Goal: Feedback & Contribution: Leave review/rating

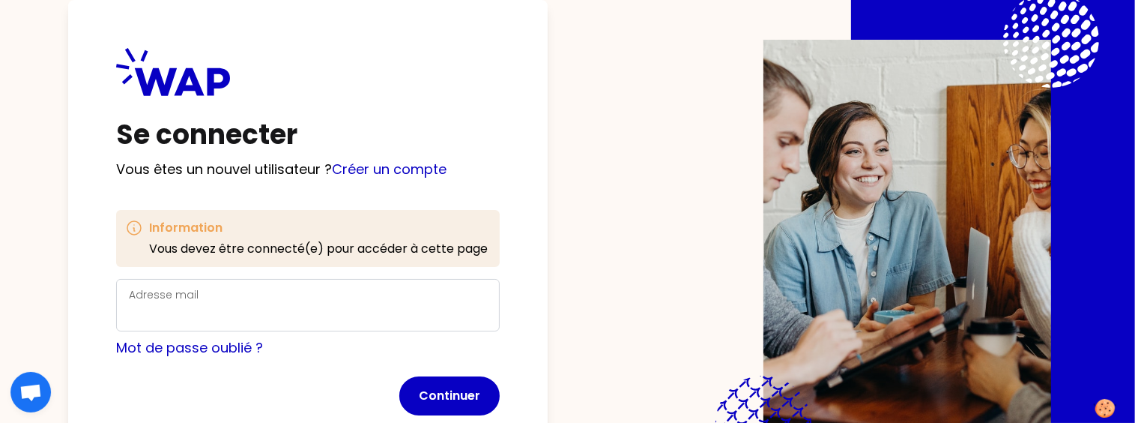
click at [188, 301] on label "Adresse mail" at bounding box center [164, 294] width 70 height 15
click at [188, 303] on input "Adresse mail" at bounding box center [308, 313] width 358 height 21
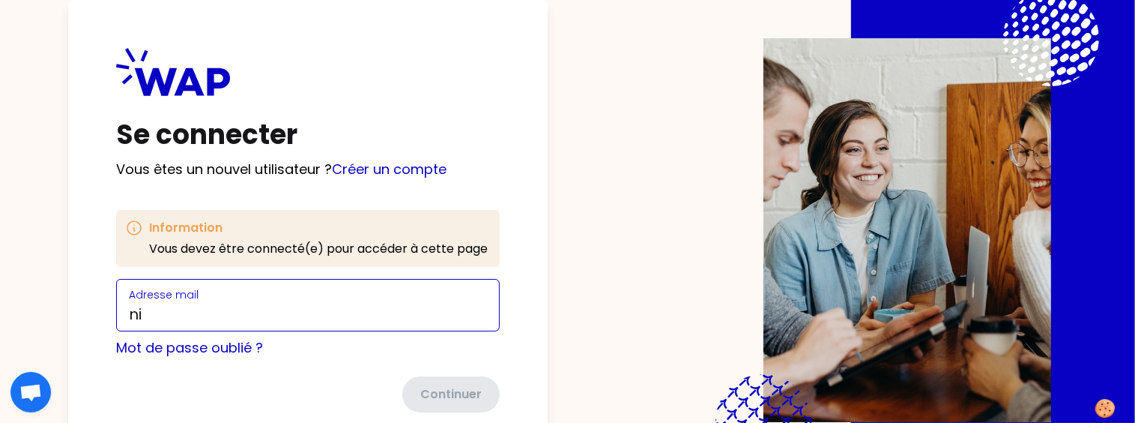
type input "[PERSON_NAME][EMAIL_ADDRESS][PERSON_NAME][DOMAIN_NAME]"
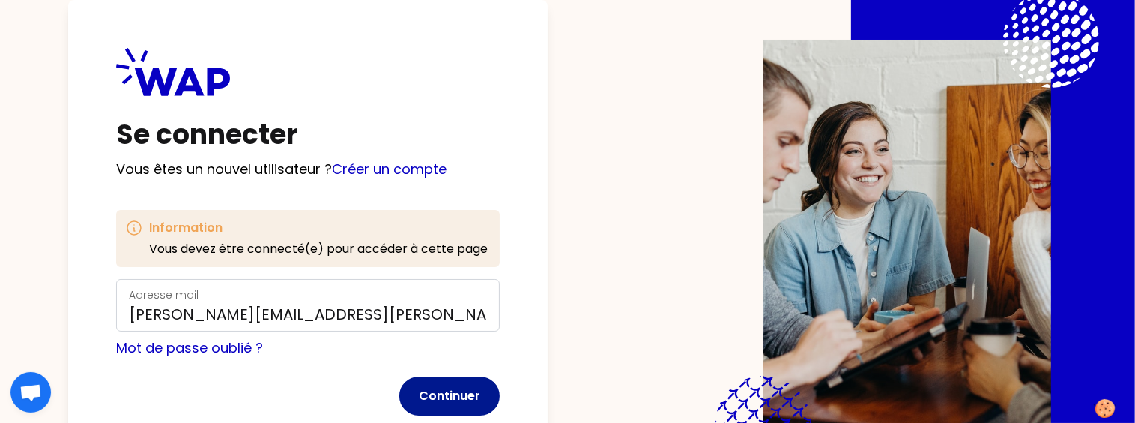
click at [467, 398] on button "Continuer" at bounding box center [449, 395] width 100 height 39
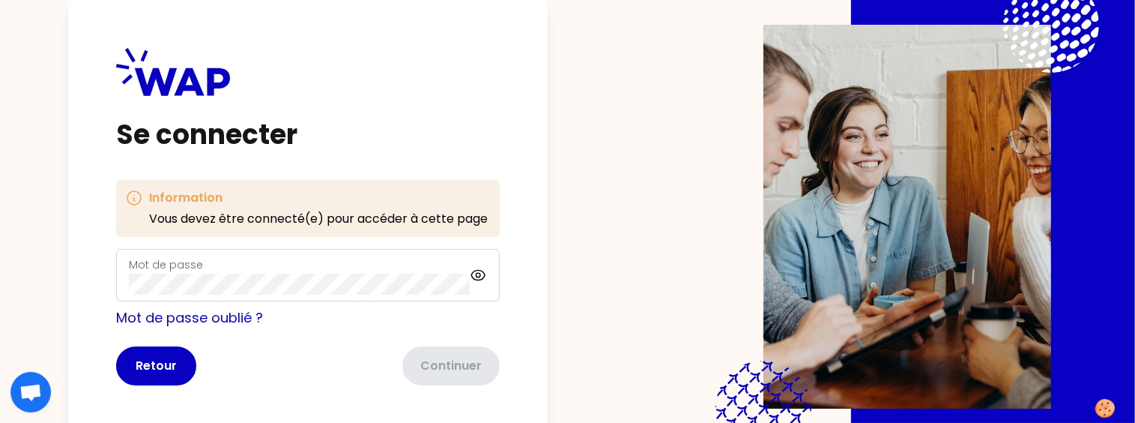
click at [179, 262] on label "Mot de passe" at bounding box center [166, 264] width 74 height 15
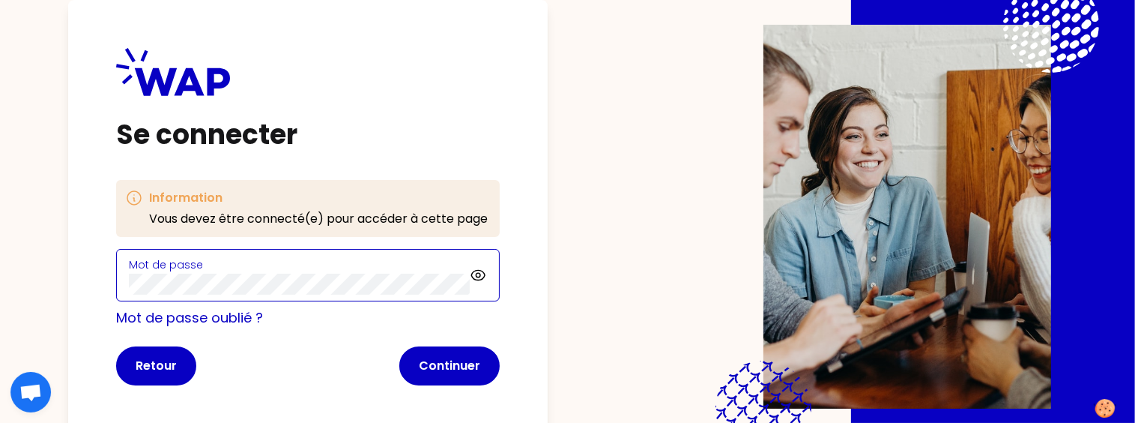
click button "Continuer" at bounding box center [449, 365] width 100 height 39
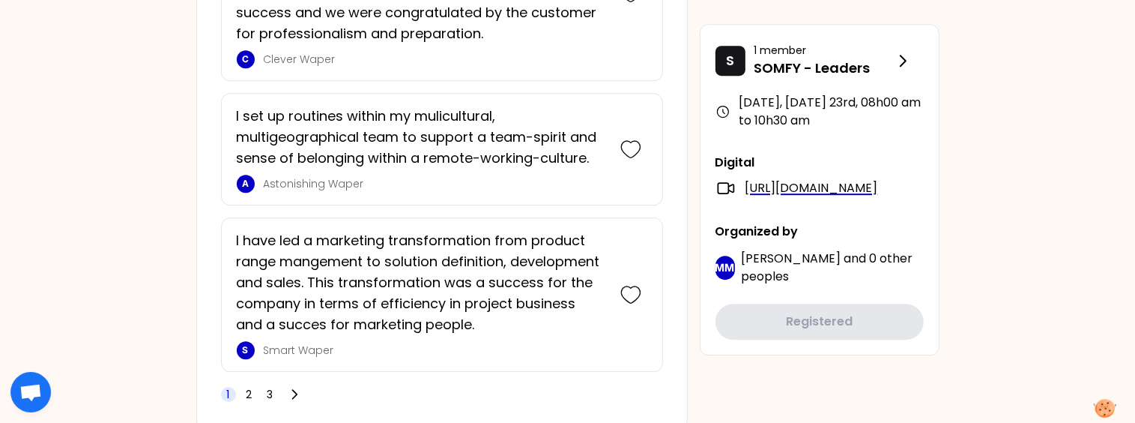
scroll to position [4420, 0]
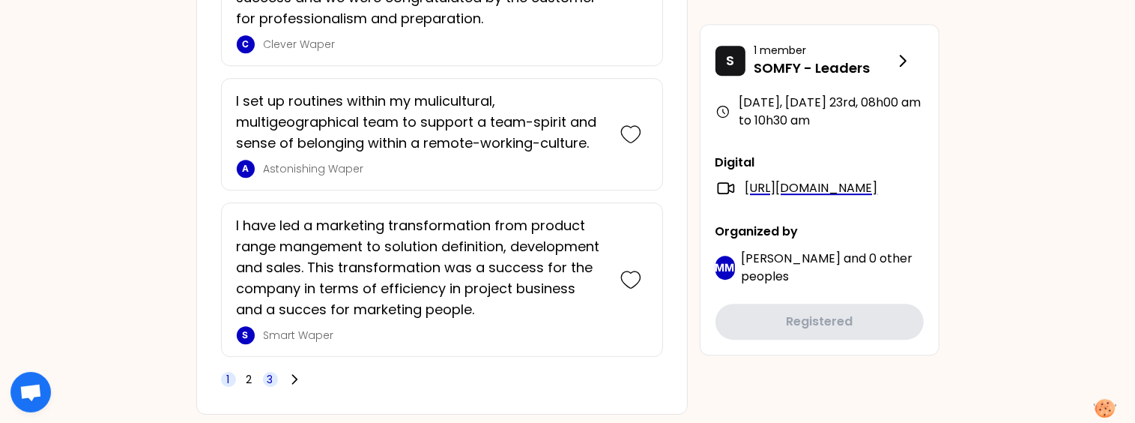
click at [271, 372] on span "3" at bounding box center [270, 379] width 6 height 15
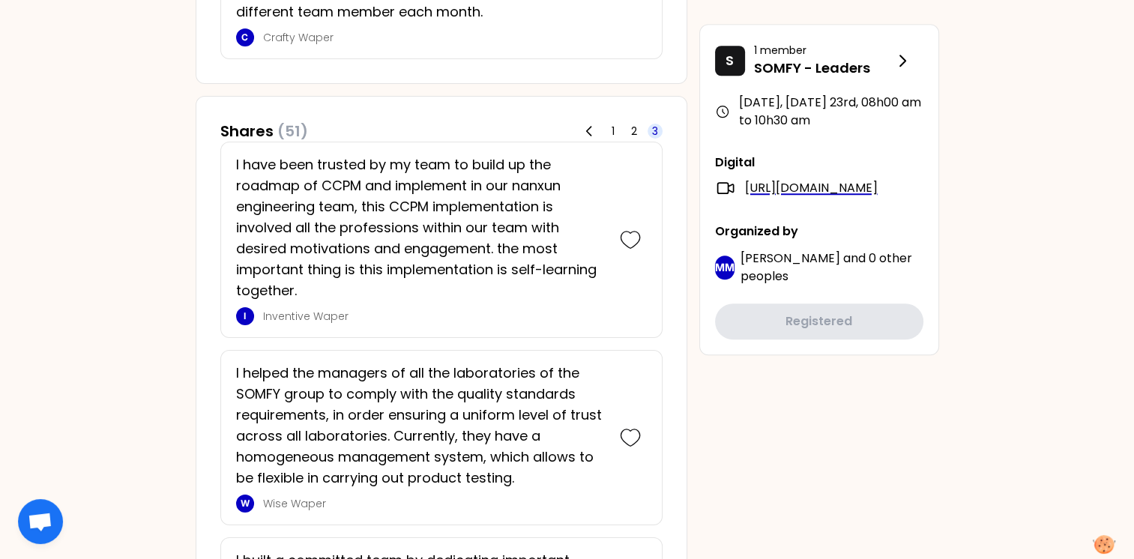
scroll to position [1214, 0]
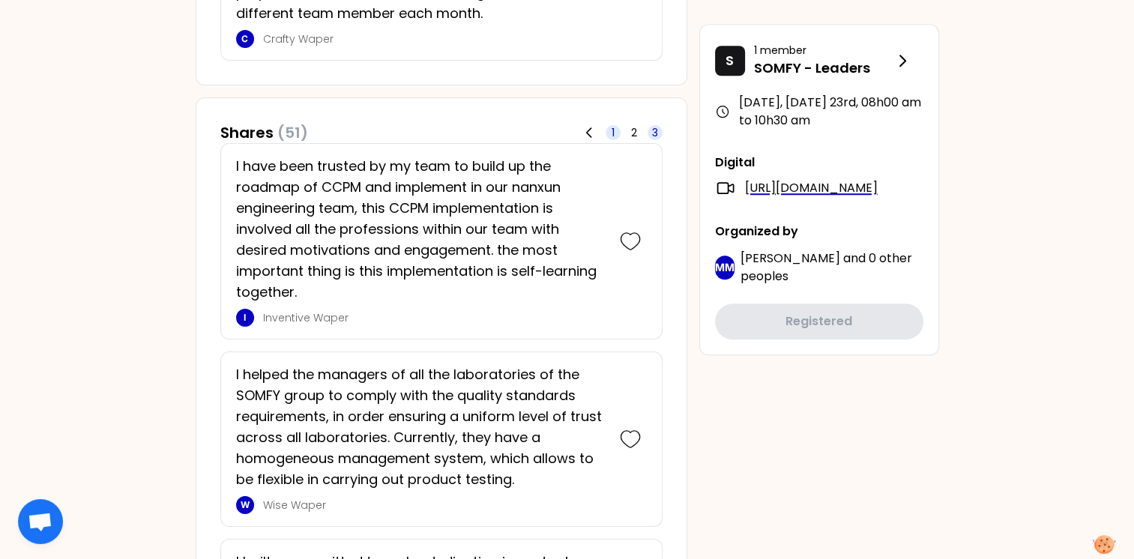
click at [609, 127] on span "1" at bounding box center [612, 132] width 15 height 15
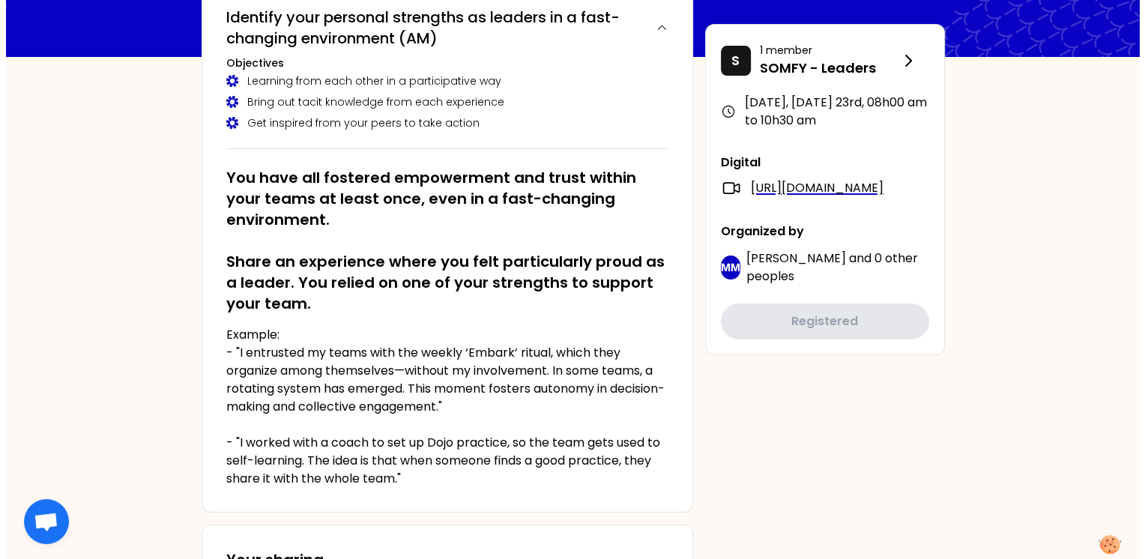
scroll to position [0, 0]
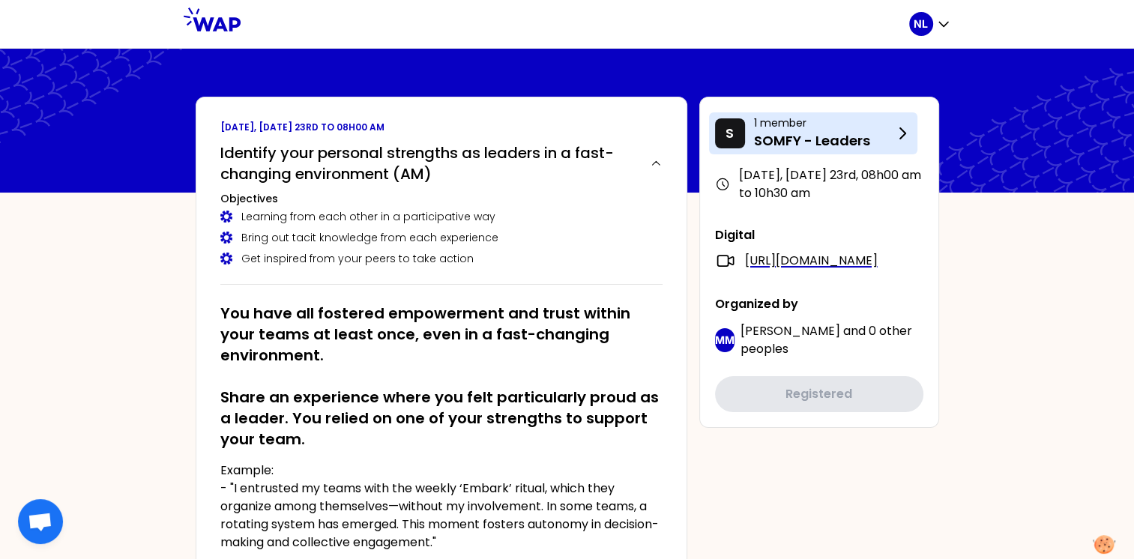
click at [901, 130] on icon at bounding box center [902, 133] width 5 height 10
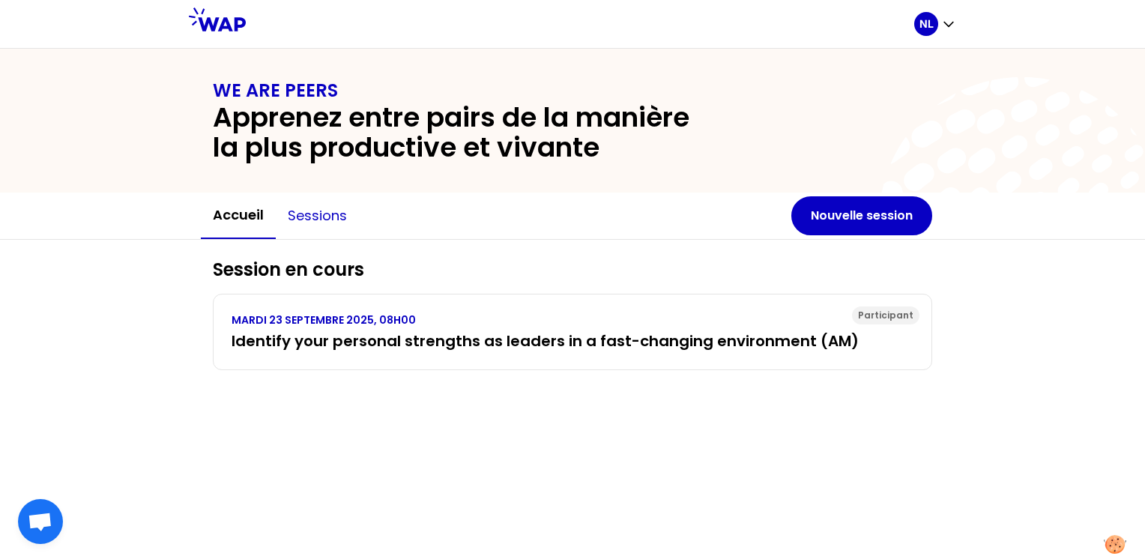
click at [321, 216] on button "Sessions" at bounding box center [317, 215] width 83 height 45
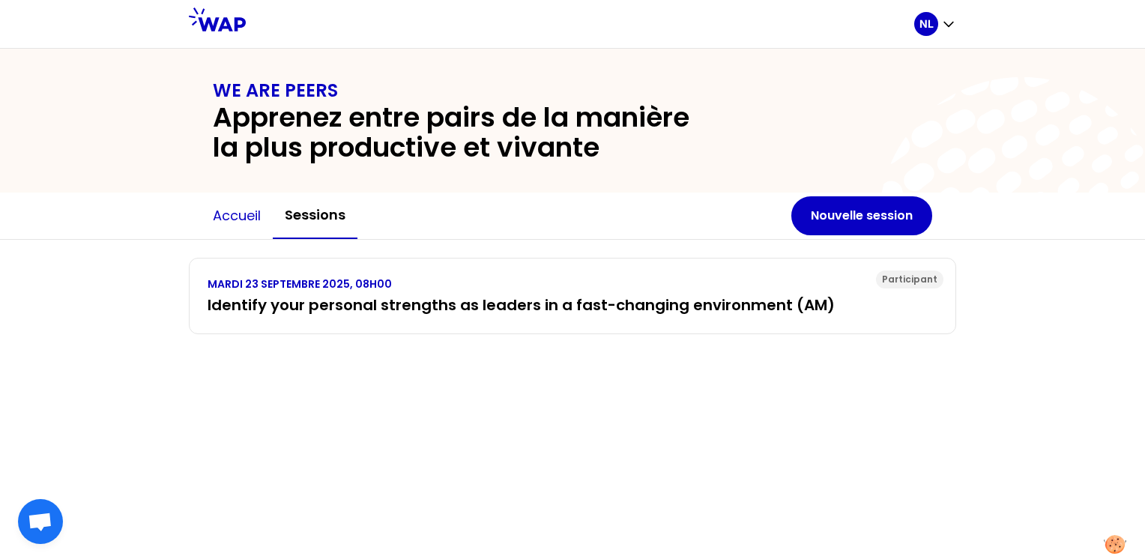
click at [233, 215] on button "Accueil" at bounding box center [237, 215] width 72 height 45
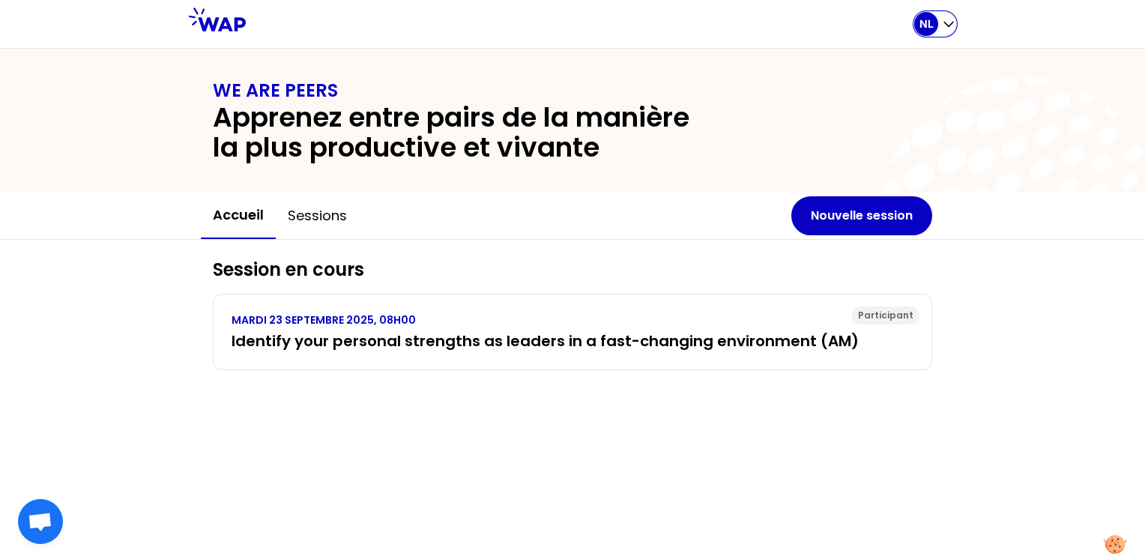
click at [951, 31] on div "NL" at bounding box center [935, 24] width 42 height 24
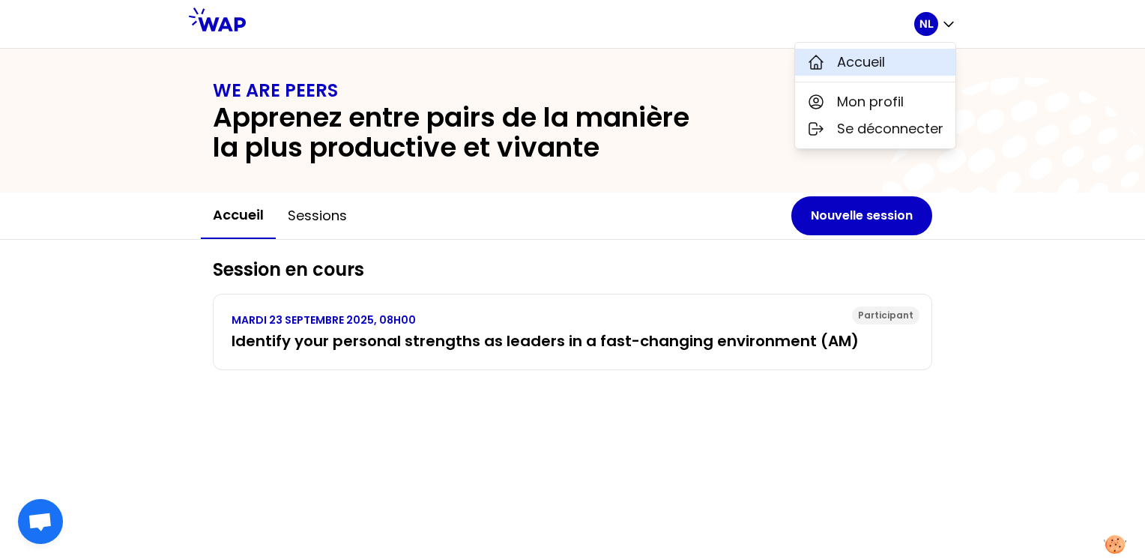
click at [850, 62] on span "Accueil" at bounding box center [861, 62] width 48 height 21
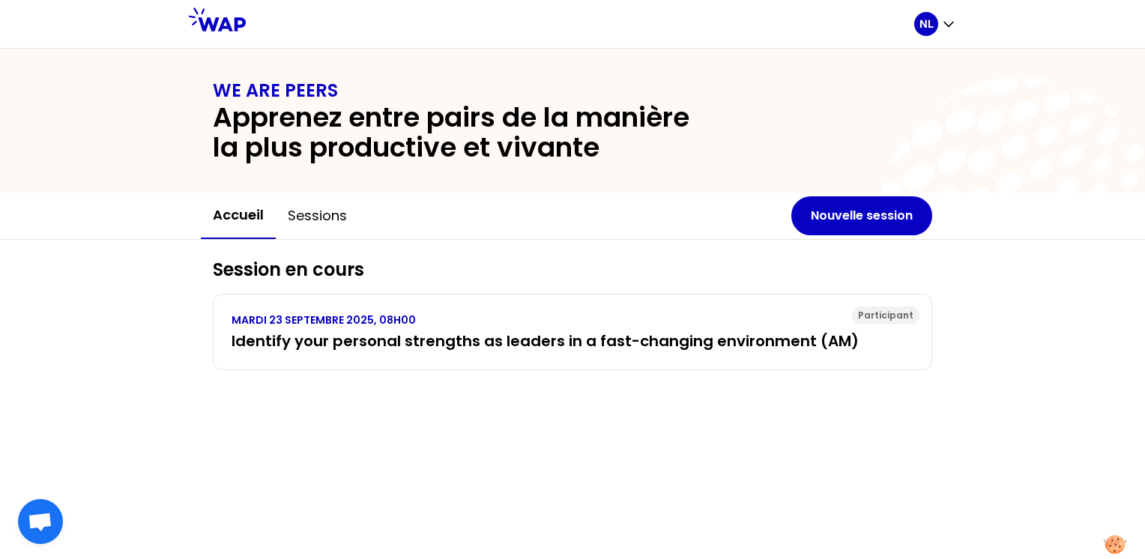
click at [221, 26] on icon at bounding box center [217, 19] width 57 height 24
click at [313, 220] on button "Sessions" at bounding box center [317, 215] width 83 height 45
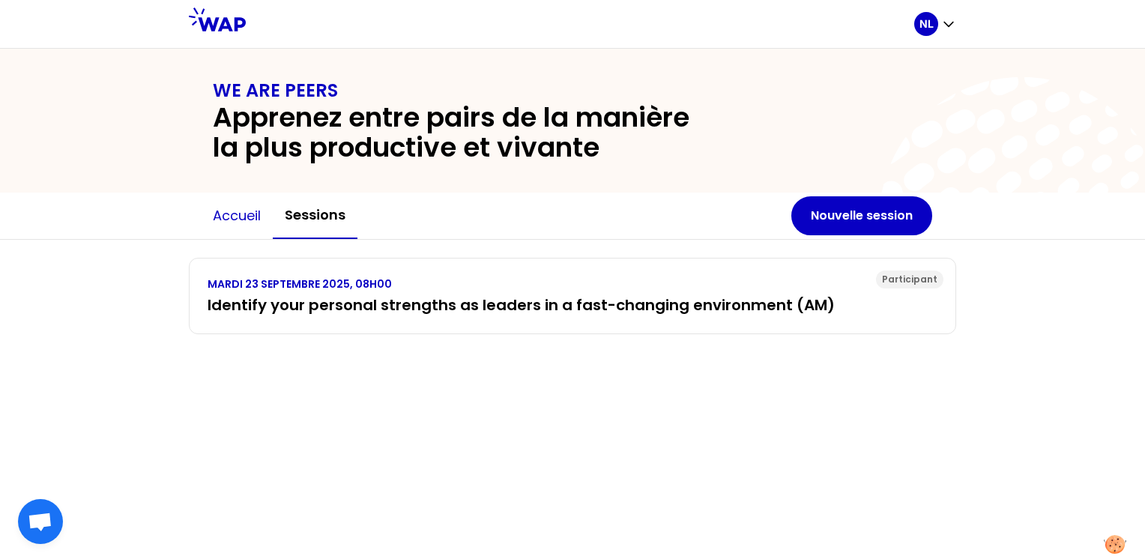
click at [243, 216] on button "Accueil" at bounding box center [237, 215] width 72 height 45
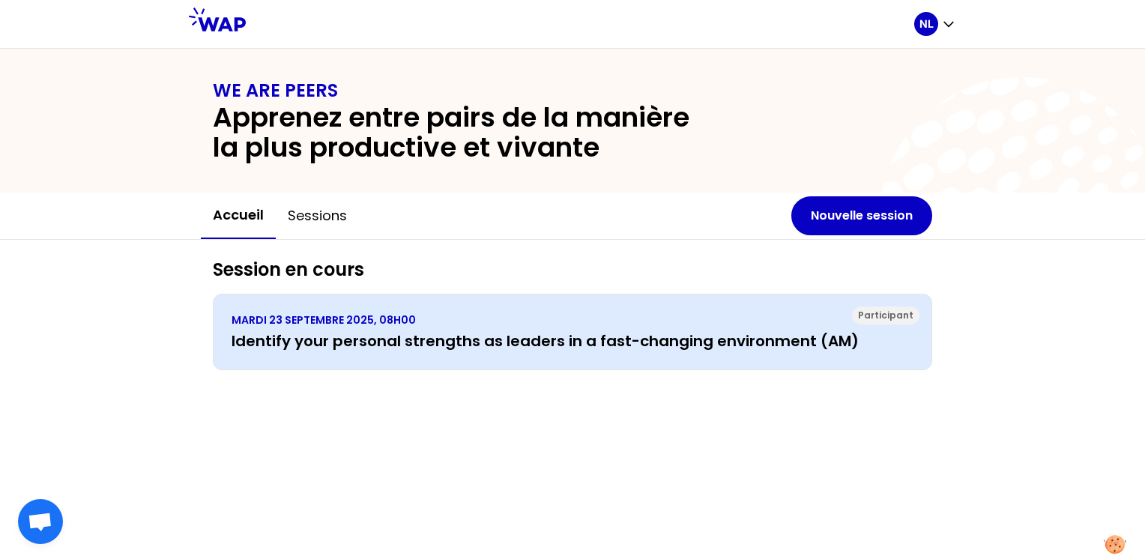
click at [389, 343] on h3 "Identify your personal strengths as leaders in a fast-changing environment (AM)" at bounding box center [573, 340] width 682 height 21
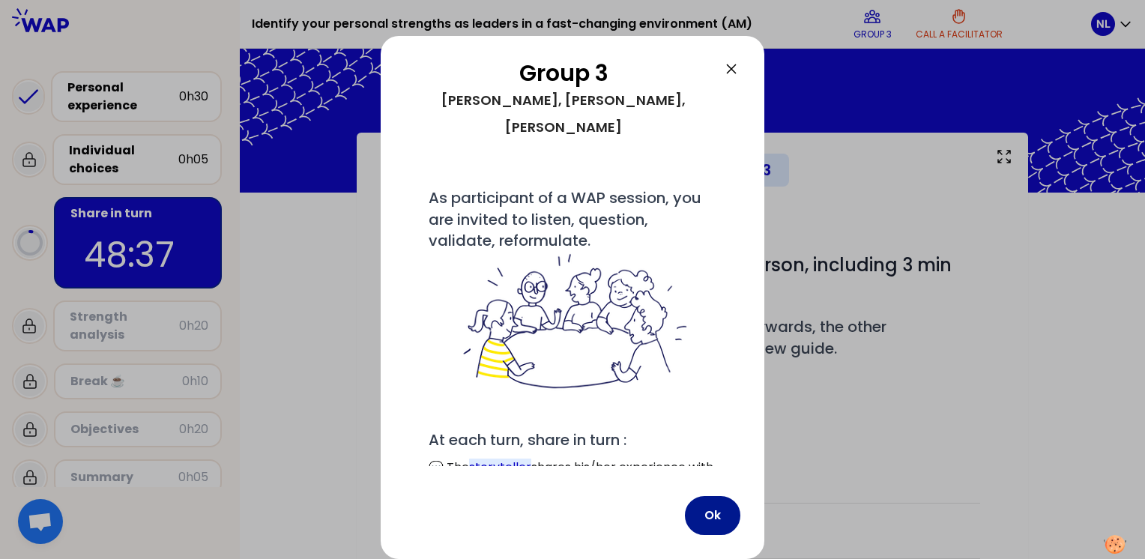
click at [718, 522] on button "Ok" at bounding box center [712, 515] width 55 height 39
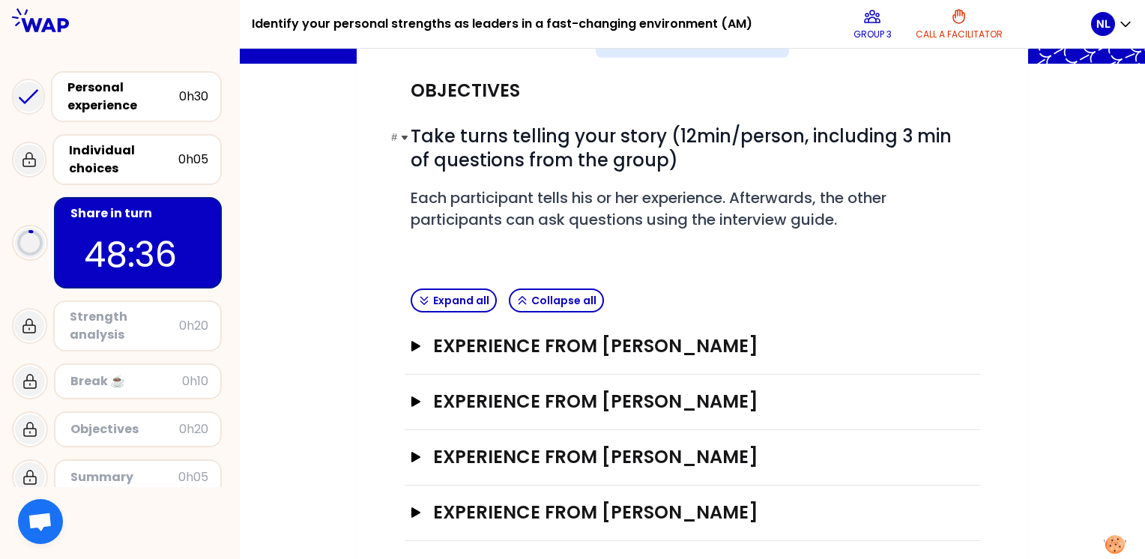
scroll to position [138, 0]
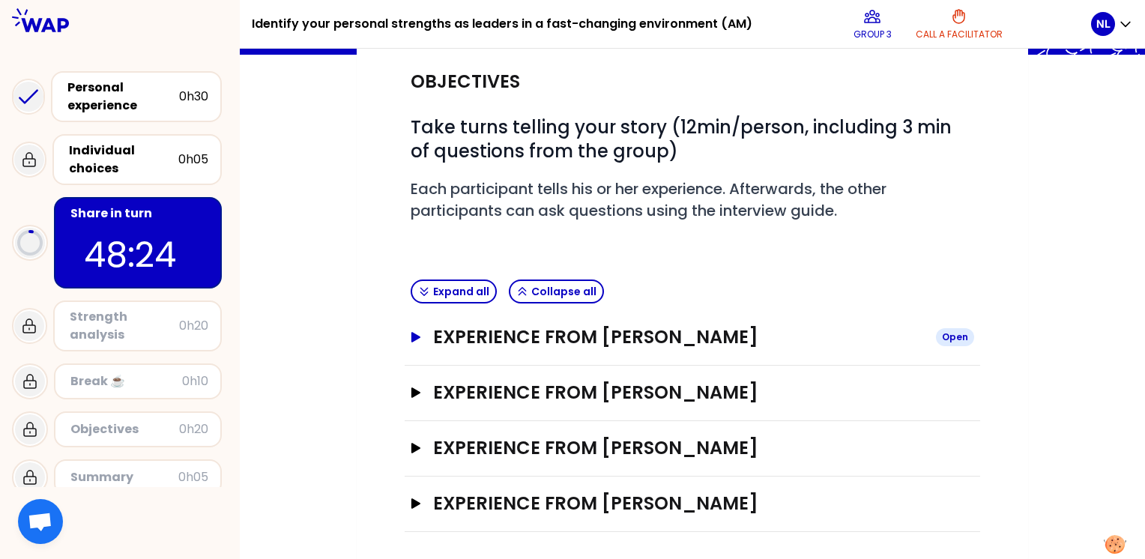
click at [412, 336] on icon "button" at bounding box center [415, 337] width 9 height 10
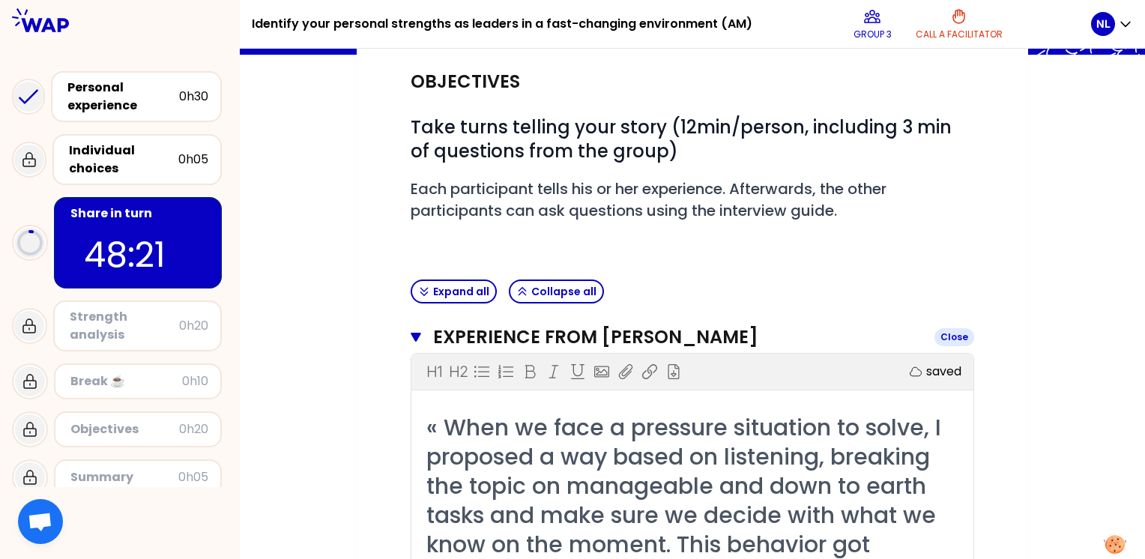
click at [413, 334] on icon "button" at bounding box center [416, 337] width 10 height 9
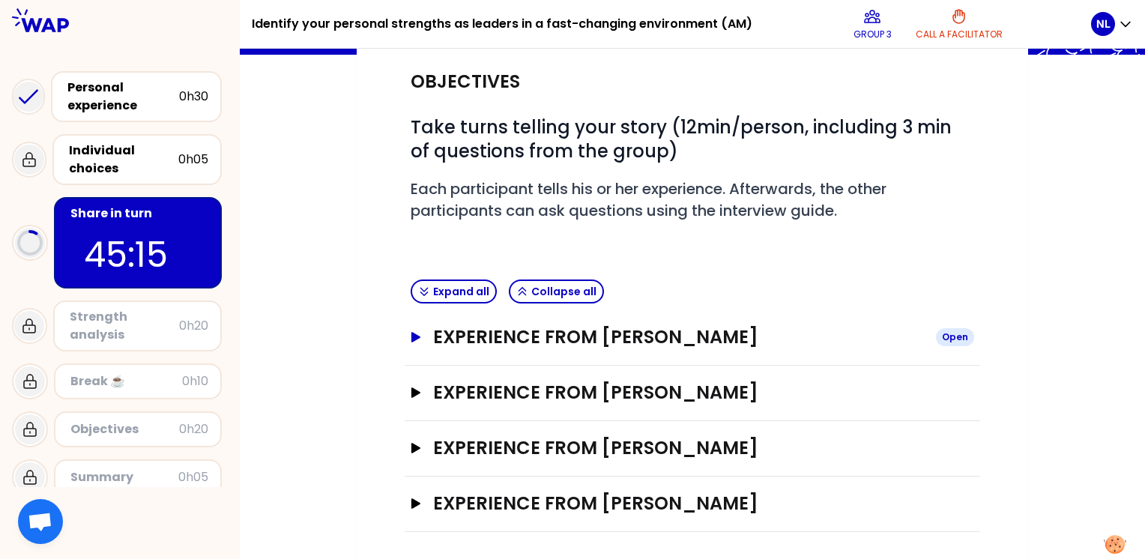
click at [410, 334] on icon "button" at bounding box center [416, 337] width 12 height 10
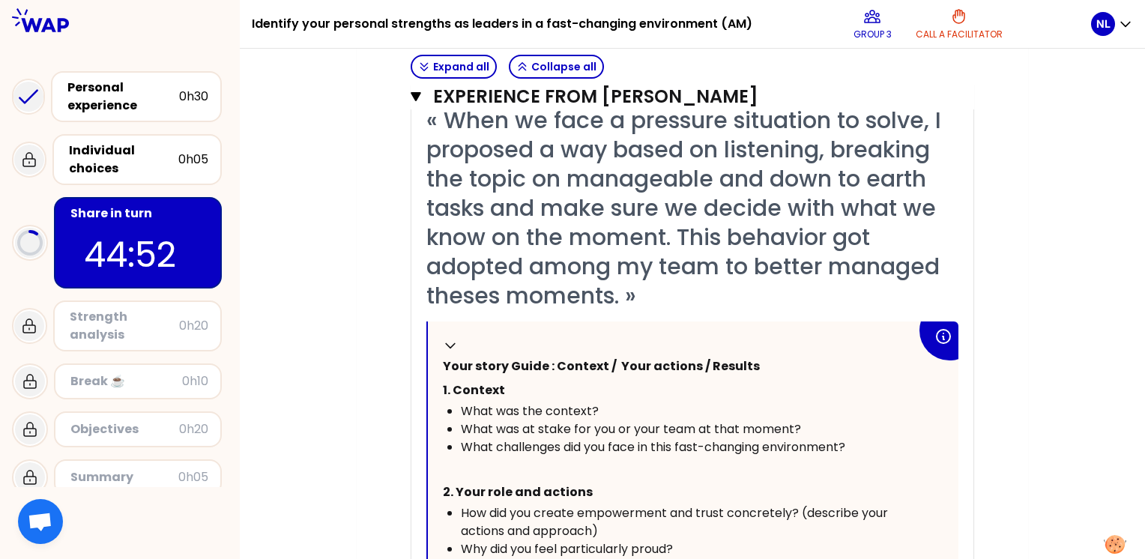
scroll to position [363, 0]
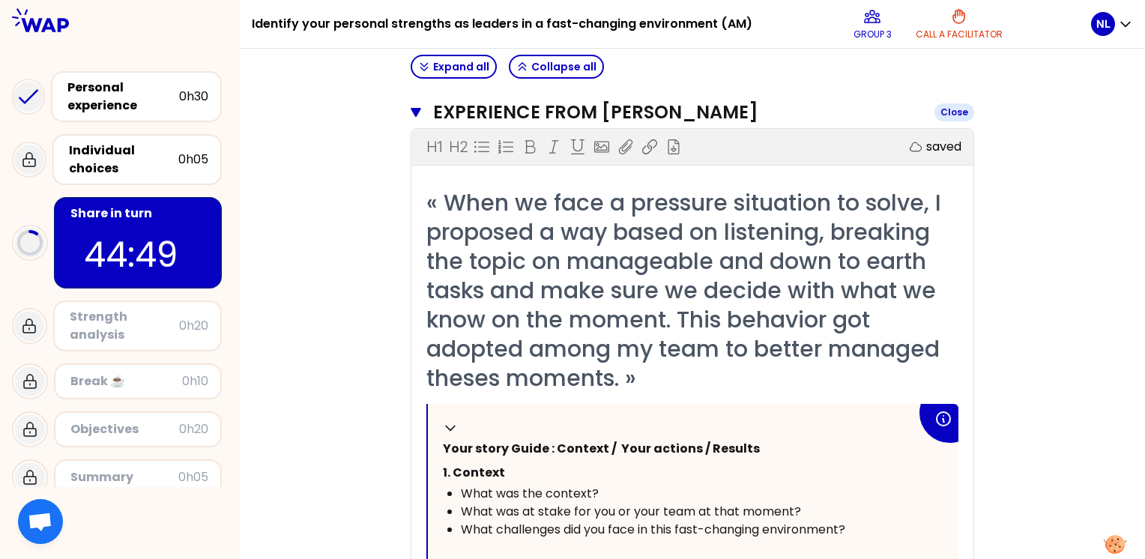
click at [414, 110] on icon "button" at bounding box center [416, 112] width 10 height 9
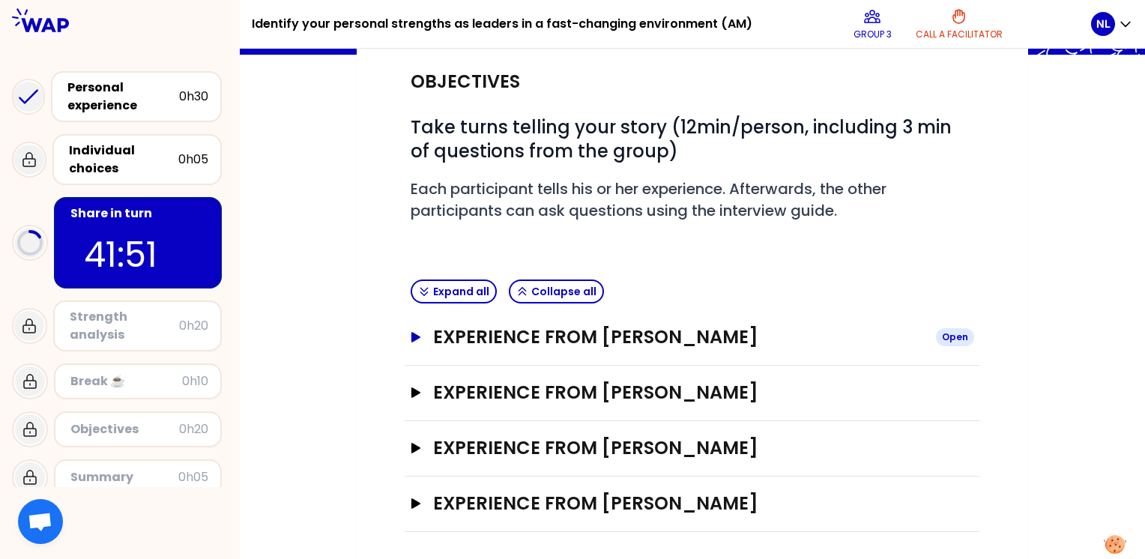
click at [414, 332] on icon "button" at bounding box center [415, 337] width 9 height 10
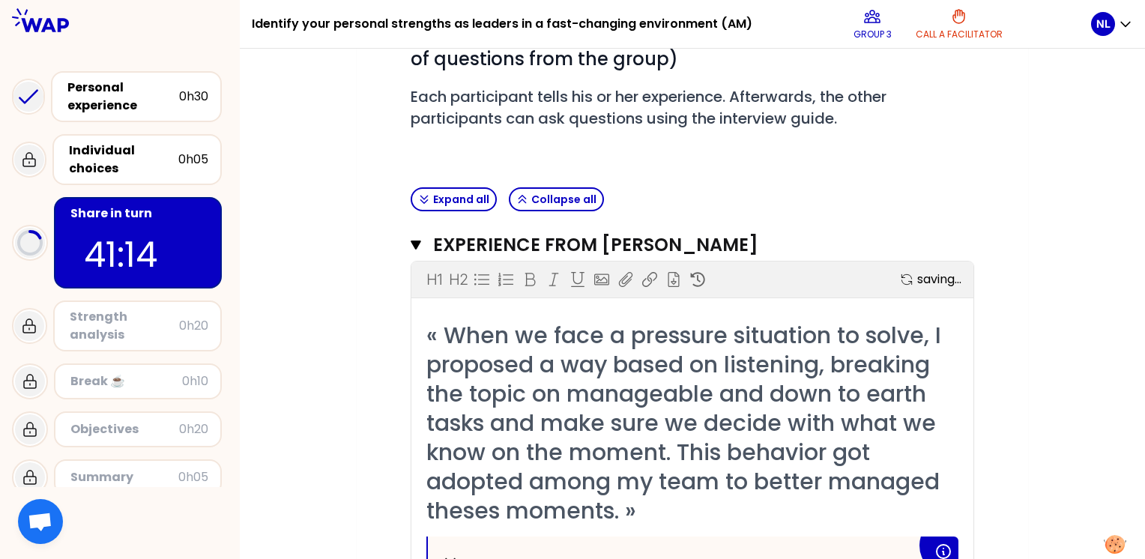
scroll to position [213, 0]
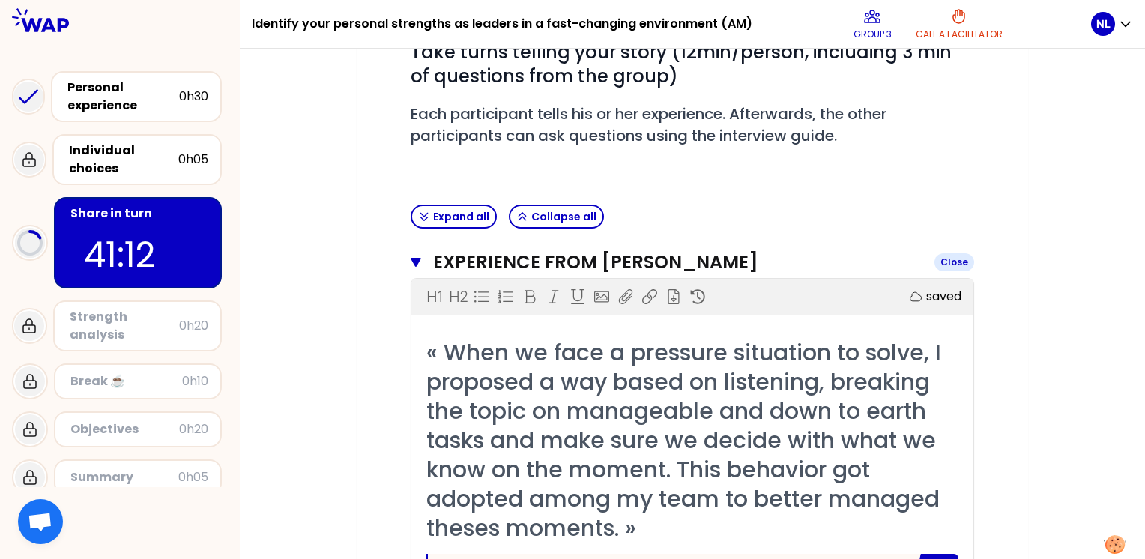
click at [417, 259] on icon "button" at bounding box center [416, 262] width 10 height 9
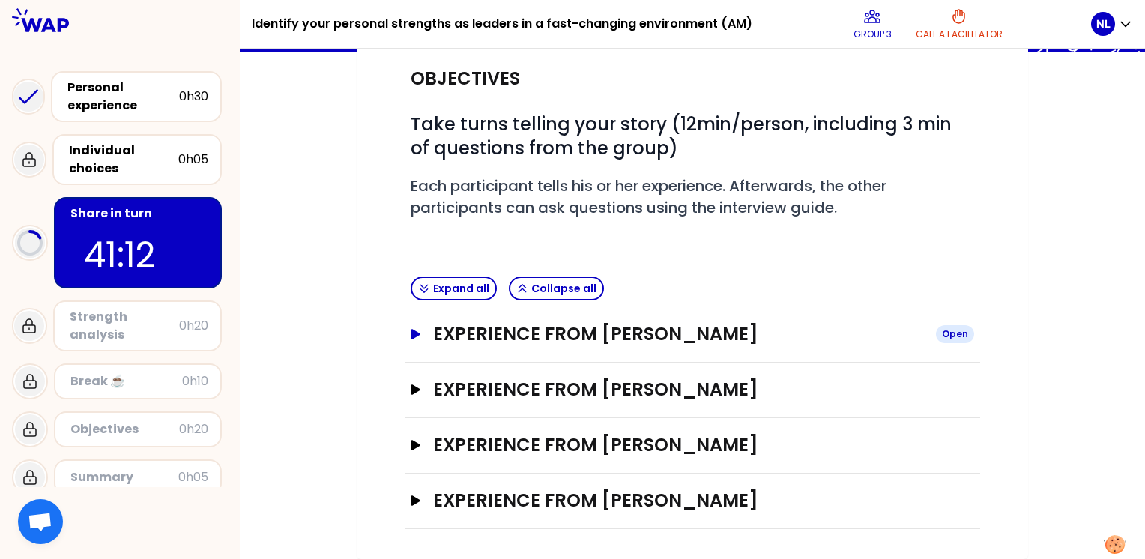
scroll to position [138, 0]
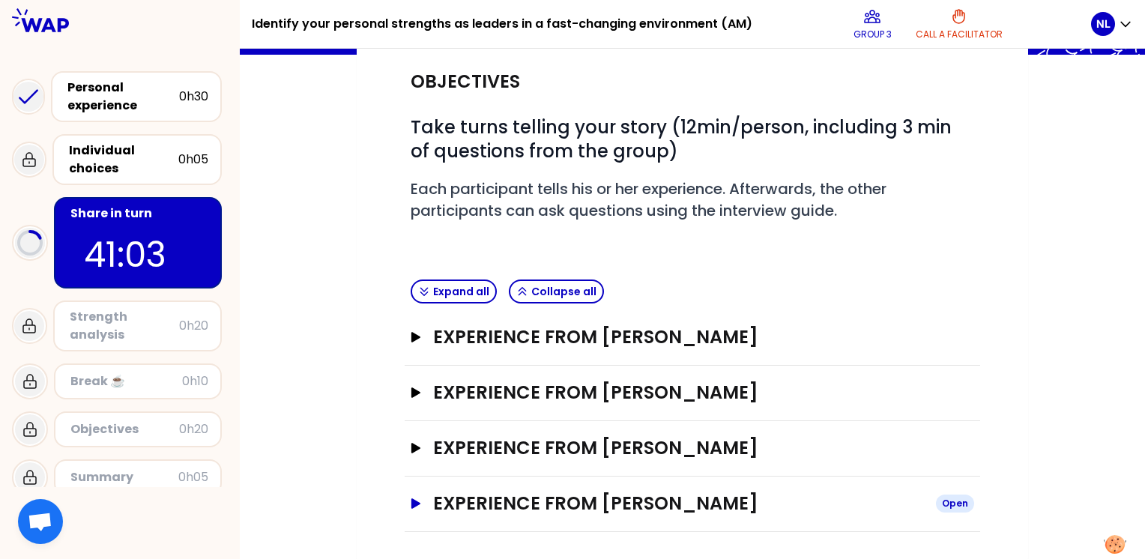
click at [414, 504] on icon "button" at bounding box center [415, 503] width 9 height 10
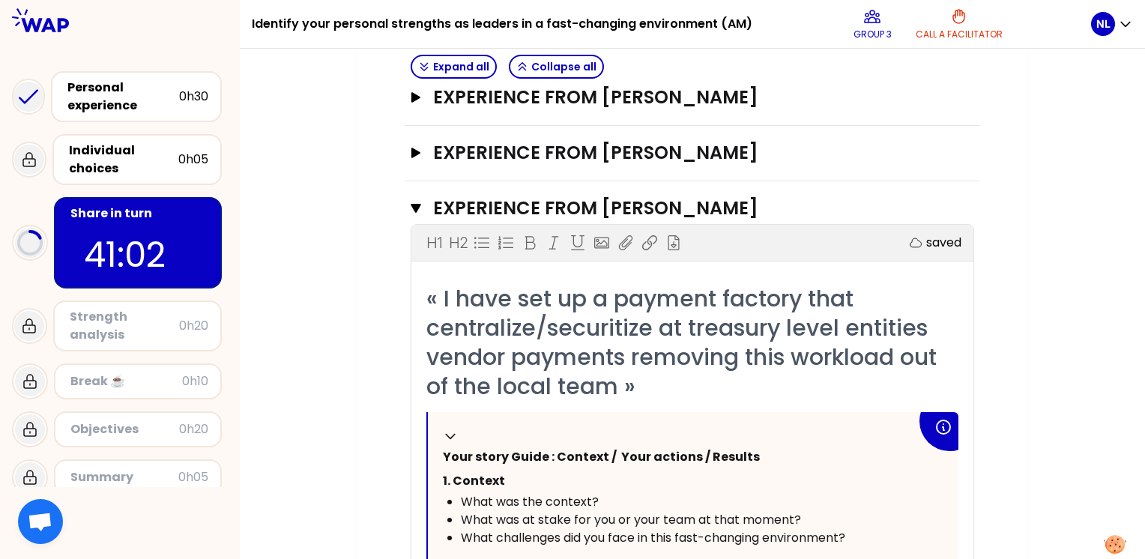
scroll to position [438, 0]
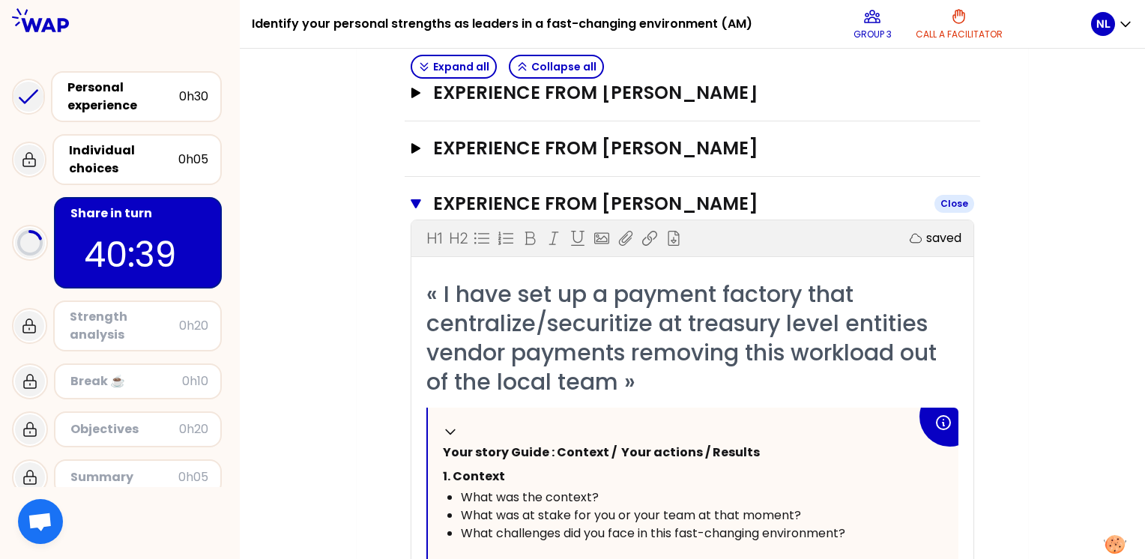
click at [414, 199] on icon "button" at bounding box center [416, 203] width 10 height 9
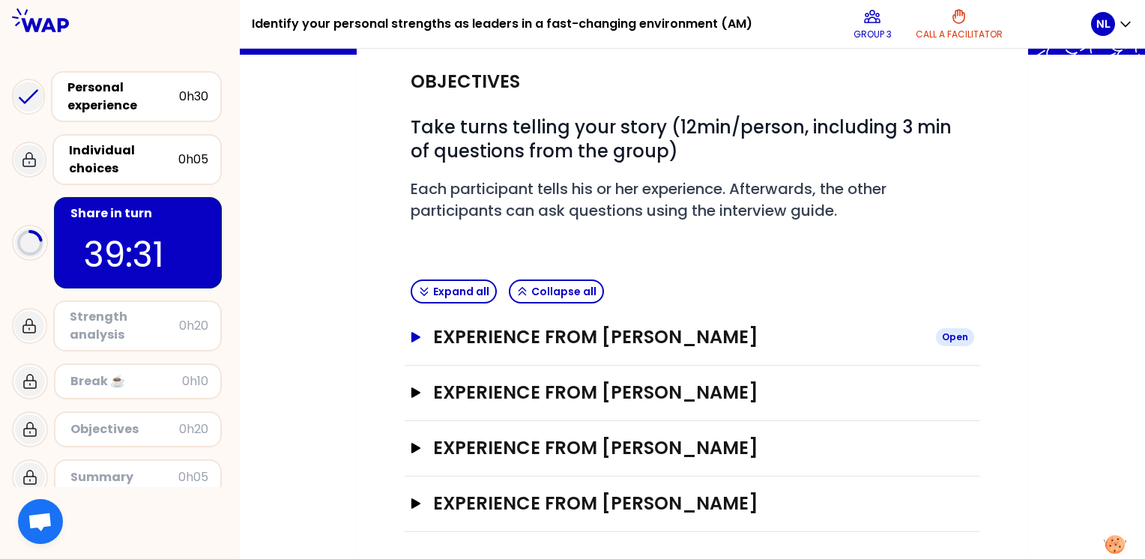
click at [414, 337] on icon "button" at bounding box center [415, 337] width 9 height 10
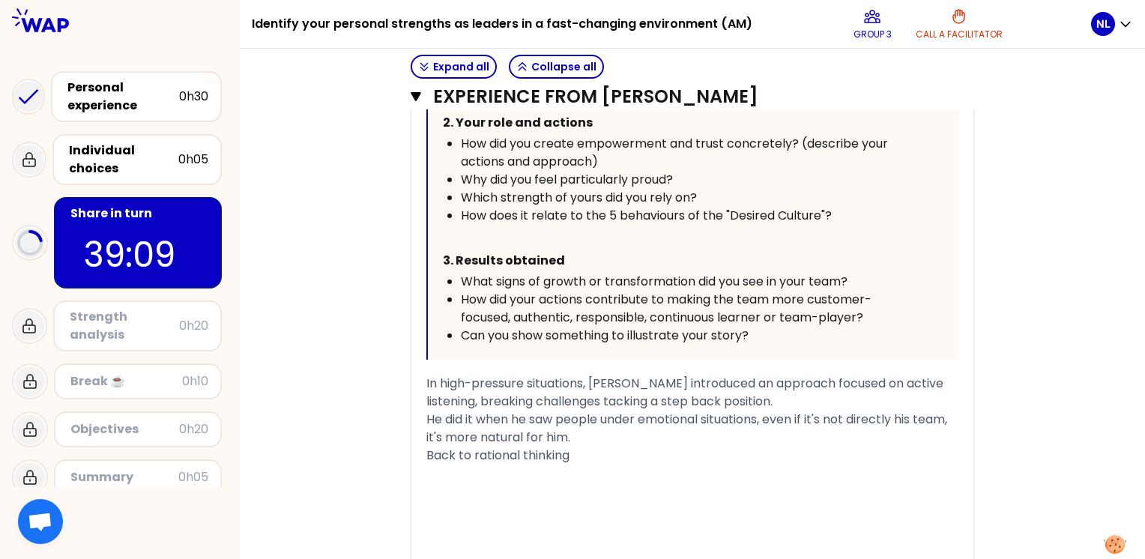
scroll to position [812, 0]
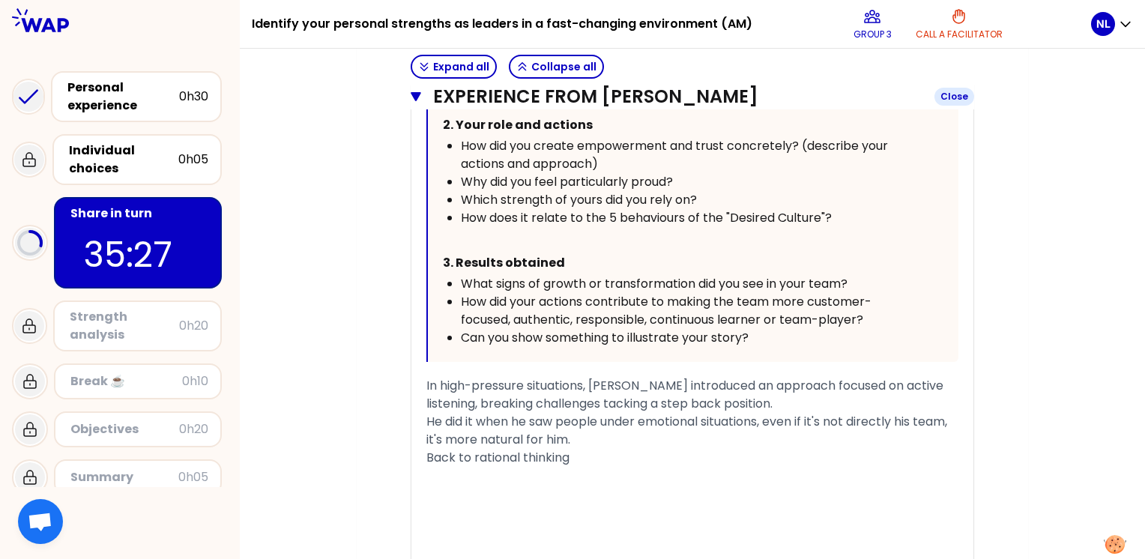
click at [416, 97] on icon "button" at bounding box center [416, 96] width 10 height 9
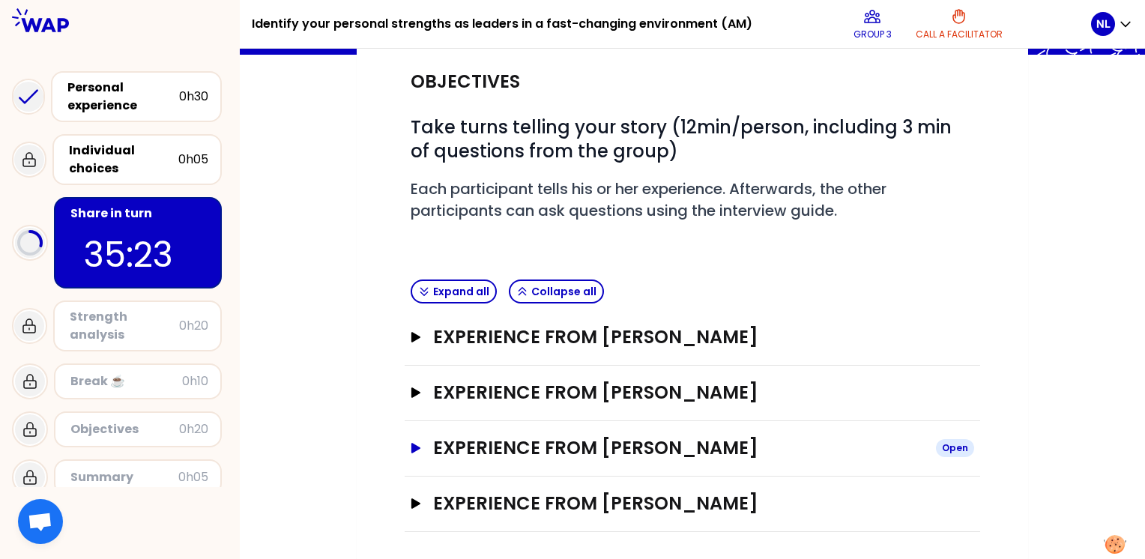
click at [414, 448] on icon "button" at bounding box center [415, 448] width 9 height 10
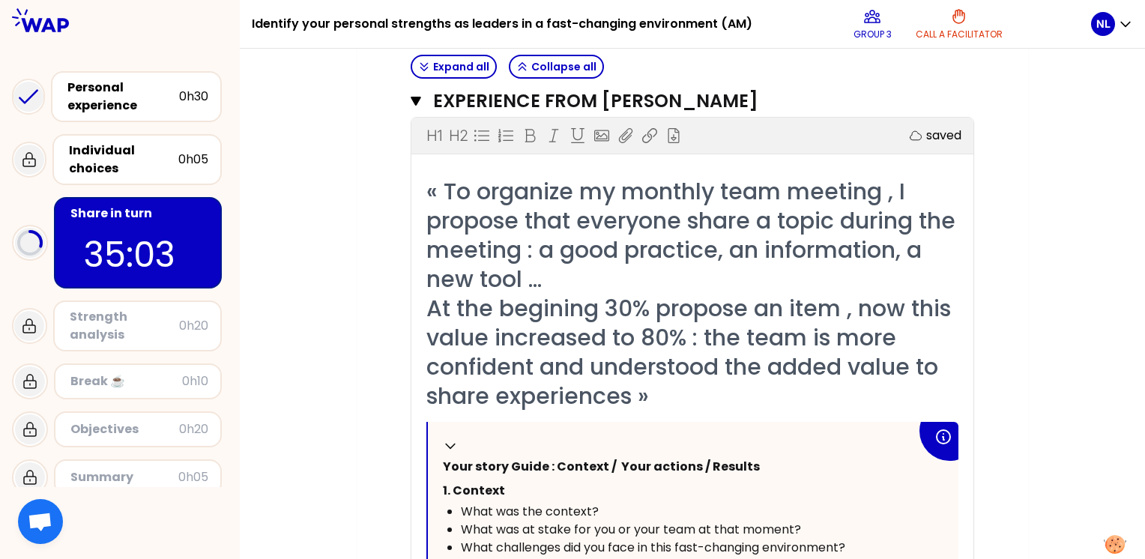
scroll to position [438, 0]
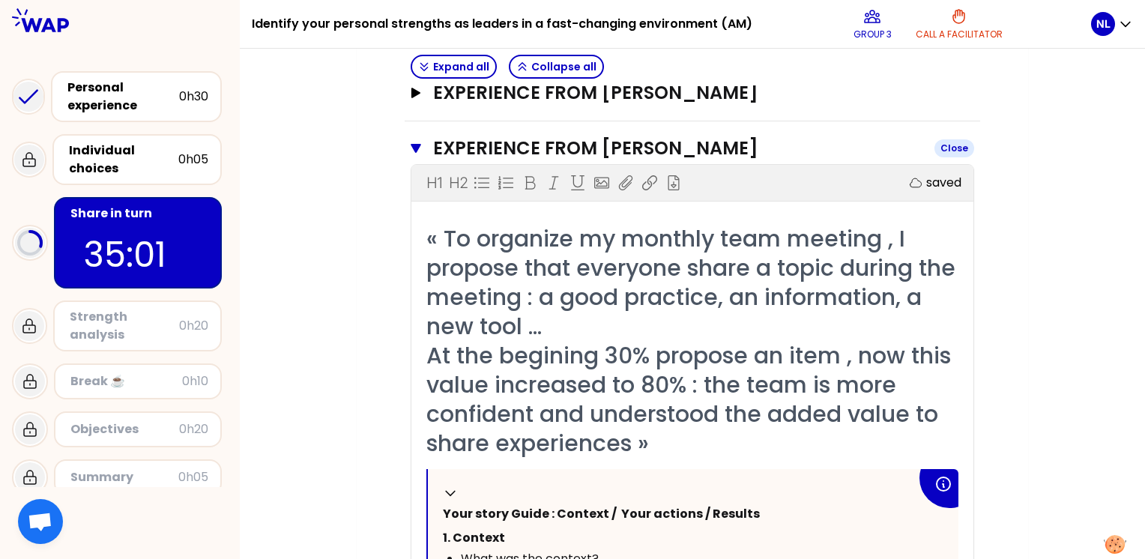
click at [413, 144] on icon "button" at bounding box center [416, 148] width 10 height 9
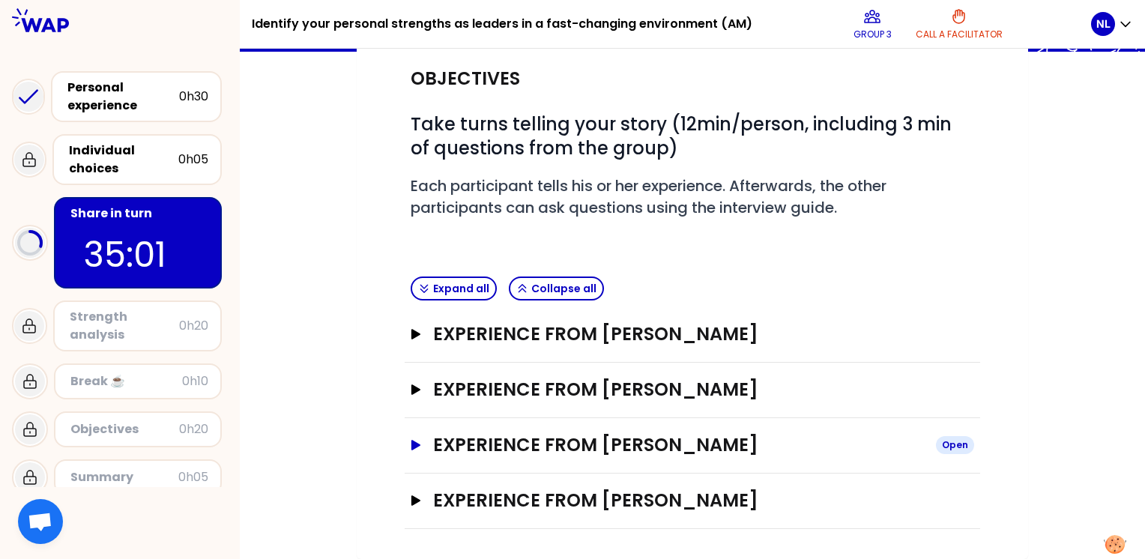
scroll to position [138, 0]
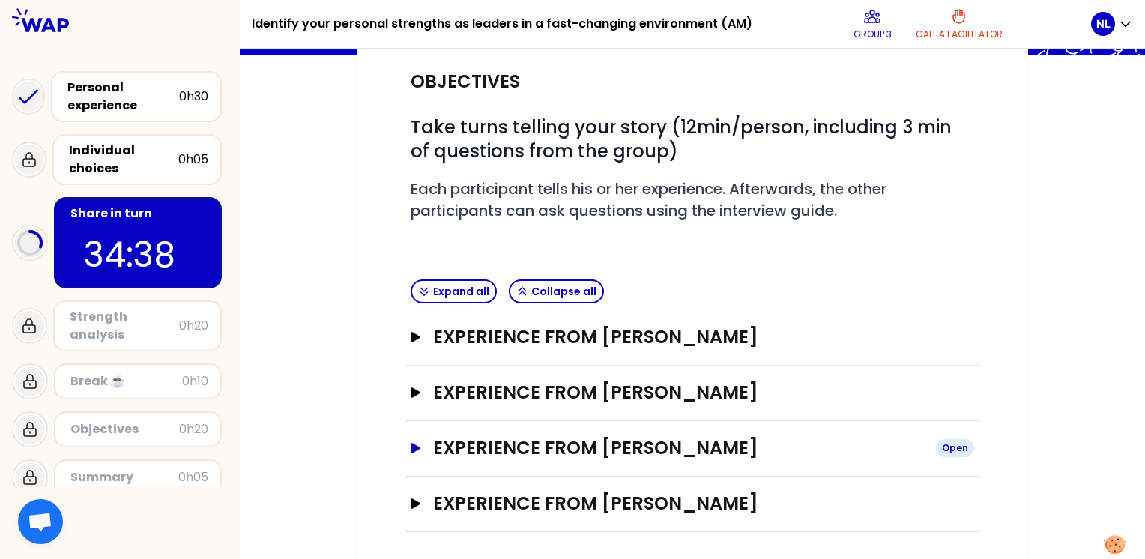
click at [411, 447] on icon "button" at bounding box center [416, 448] width 12 height 10
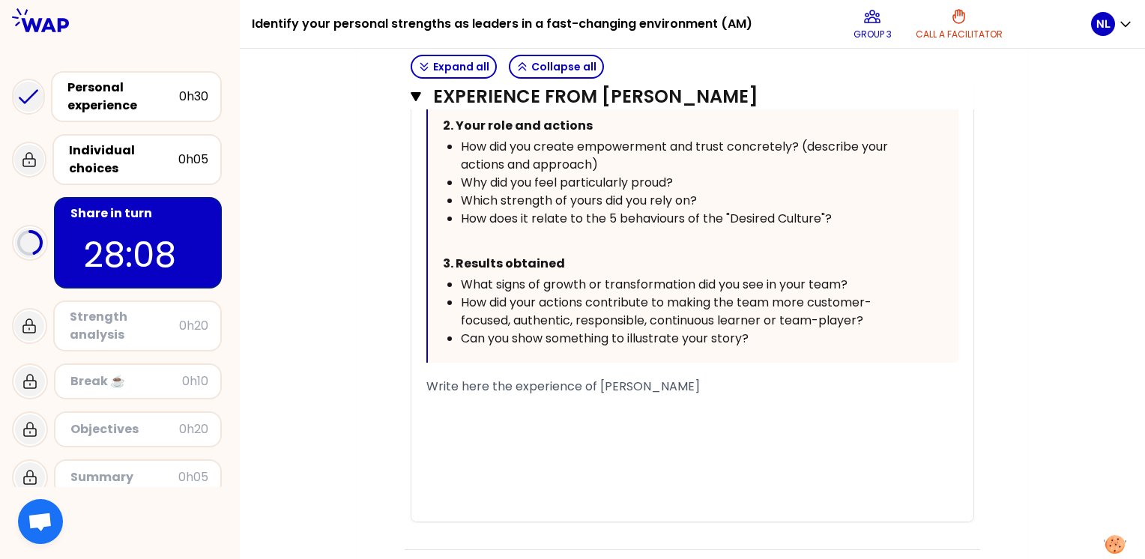
scroll to position [962, 0]
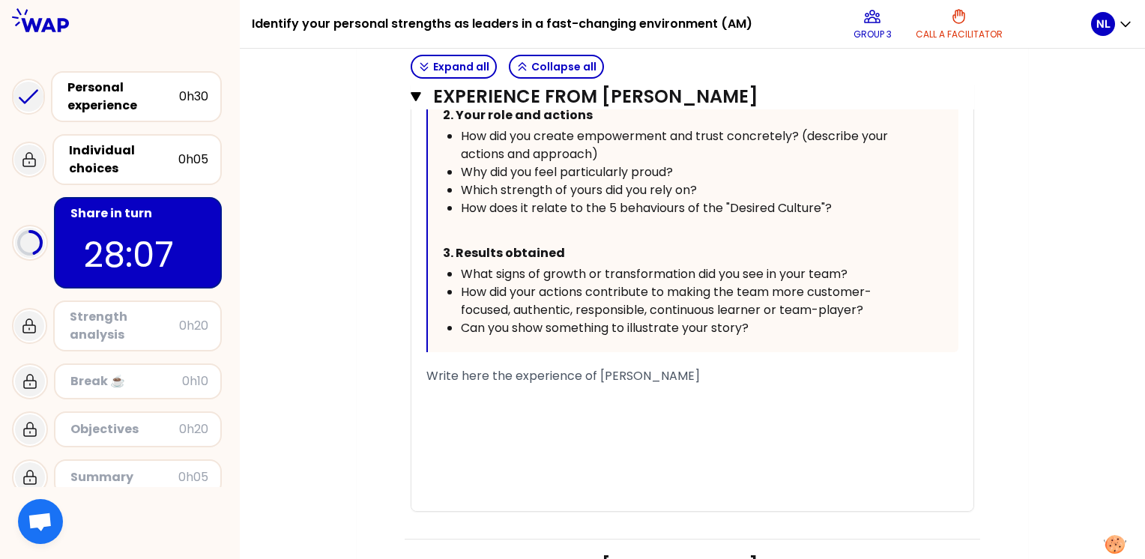
click at [444, 379] on span "Write here the experience of [PERSON_NAME]" at bounding box center [562, 375] width 273 height 17
click at [426, 376] on span "Write here the experience of [PERSON_NAME]" at bounding box center [562, 375] width 273 height 17
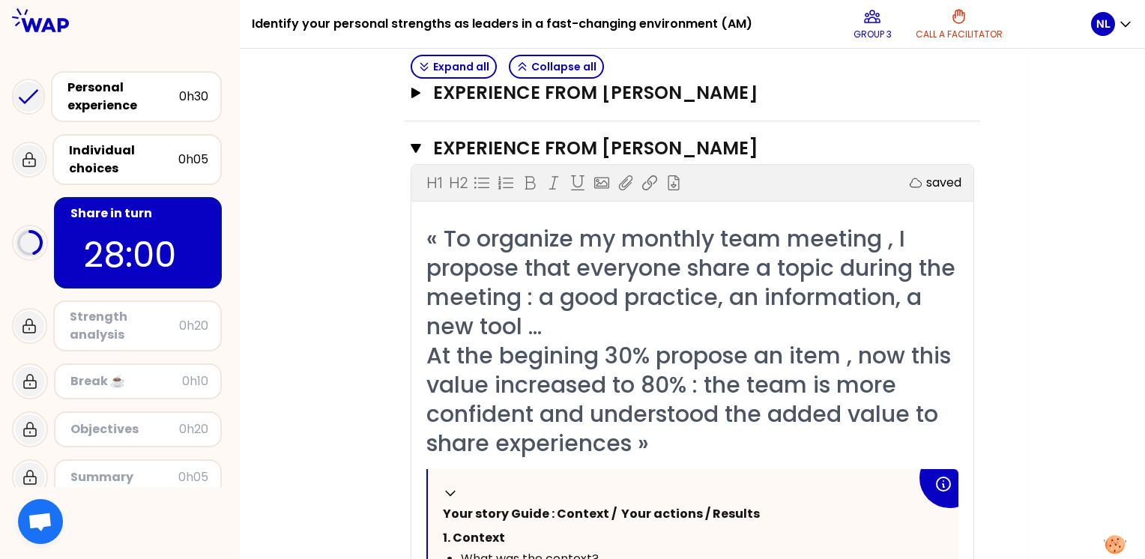
scroll to position [887, 0]
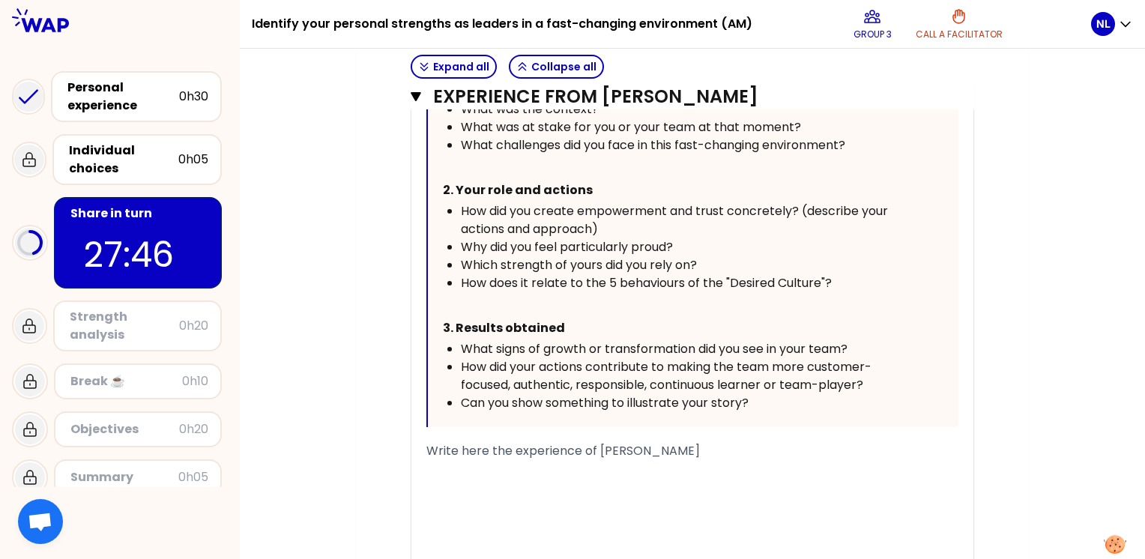
drag, startPoint x: 726, startPoint y: 446, endPoint x: 384, endPoint y: 453, distance: 342.5
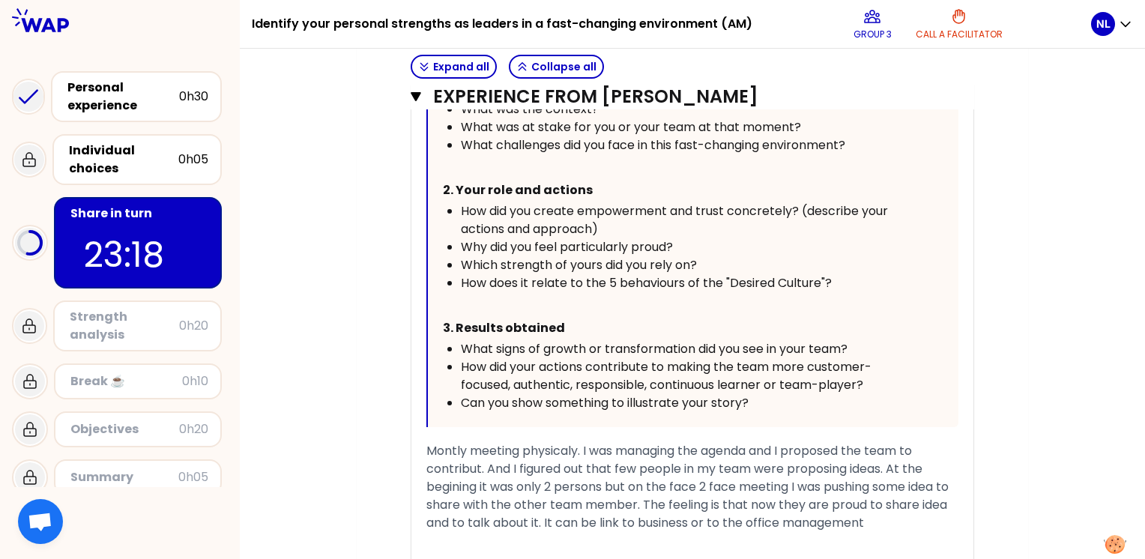
click at [567, 447] on span "Montly meeting physicaly. I was managing the agenda and I proposed the team to …" at bounding box center [688, 486] width 525 height 89
click at [509, 464] on span "Montly meeting physically. I was managing the agenda and I proposed the team to…" at bounding box center [688, 486] width 525 height 89
drag, startPoint x: 614, startPoint y: 486, endPoint x: 575, endPoint y: 483, distance: 38.3
click at [575, 483] on span "Montly meeting physically. I was managing the agenda and I proposed the team to…" at bounding box center [690, 486] width 528 height 89
click at [928, 487] on span "Montly meeting physically. I was managing the agenda and I proposed the team to…" at bounding box center [689, 486] width 526 height 89
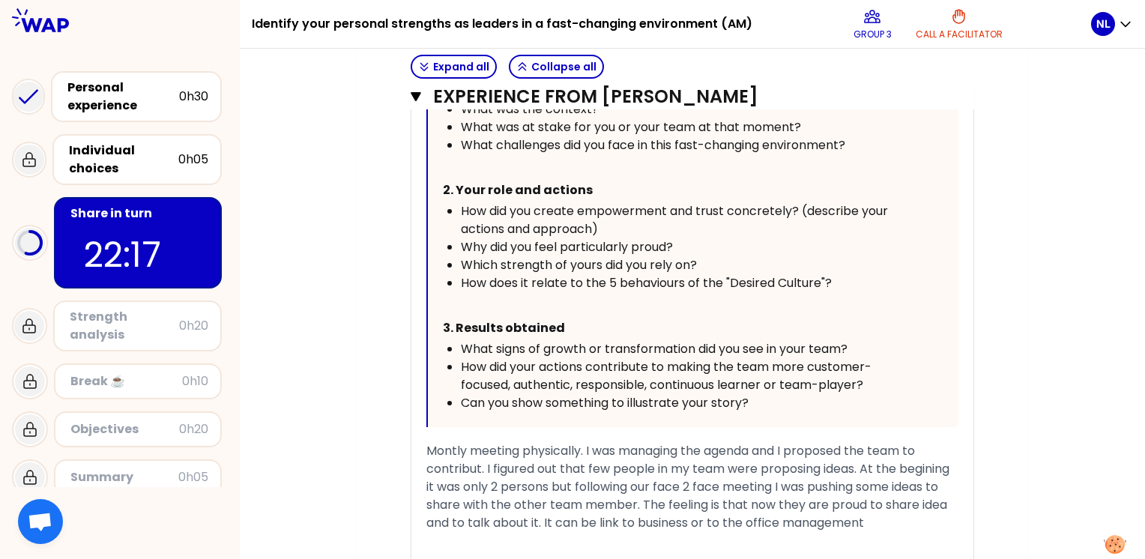
click at [635, 503] on span "Montly meeting physically. I was managing the agenda and I proposed the team to…" at bounding box center [689, 486] width 526 height 89
click at [542, 521] on span "Montly meeting physically. I was managing the agenda and I proposed the team to…" at bounding box center [689, 495] width 526 height 107
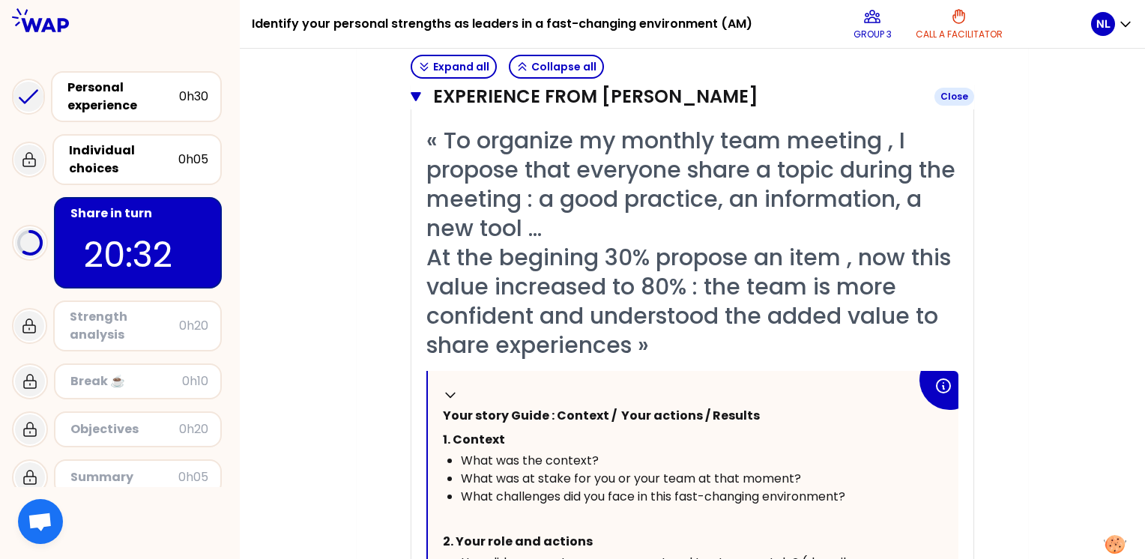
scroll to position [363, 0]
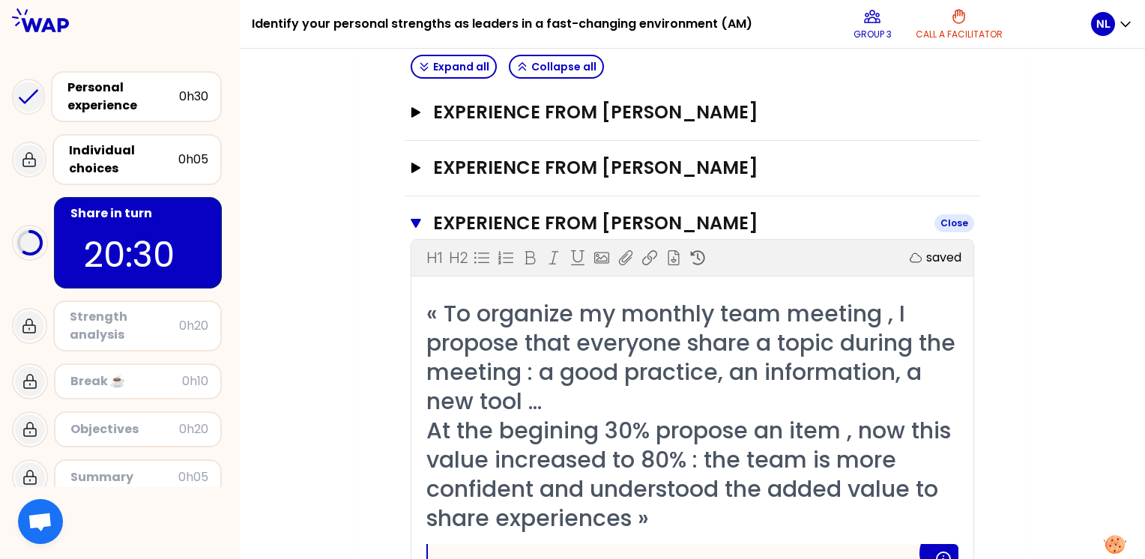
click at [414, 220] on icon "button" at bounding box center [416, 223] width 10 height 9
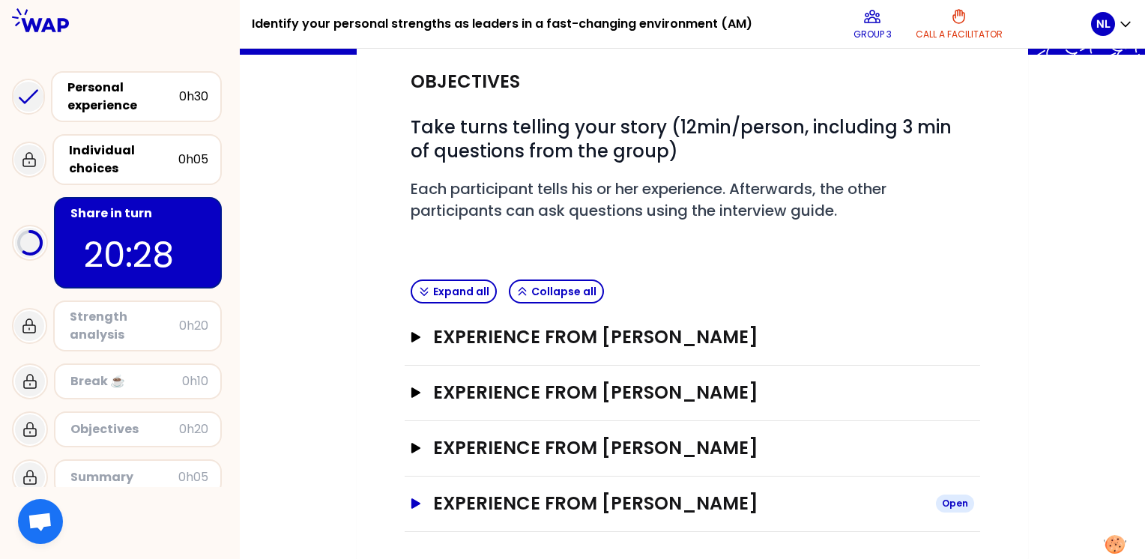
click at [410, 498] on icon "button" at bounding box center [416, 503] width 12 height 10
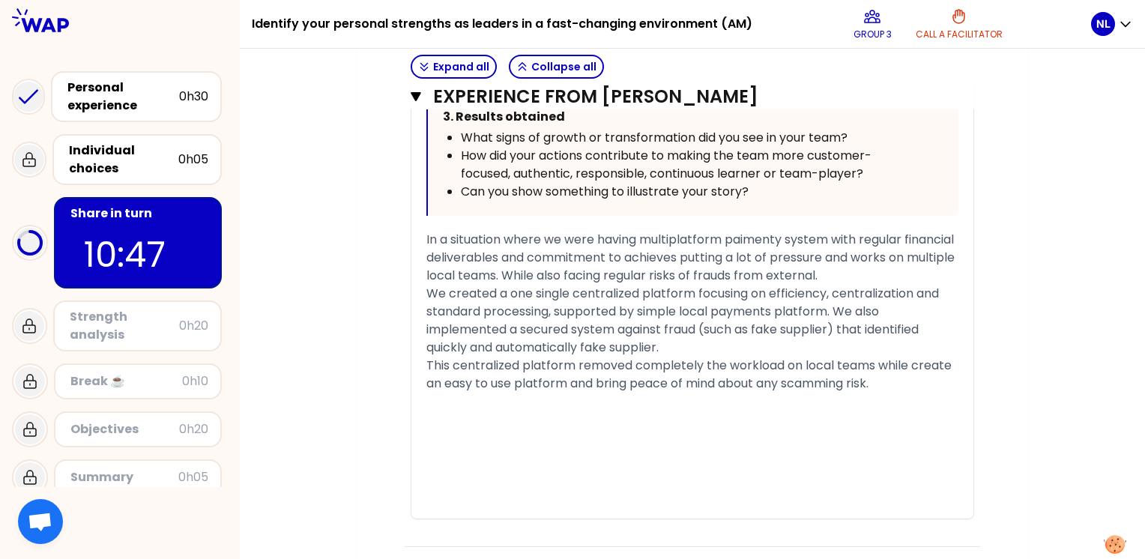
scroll to position [962, 0]
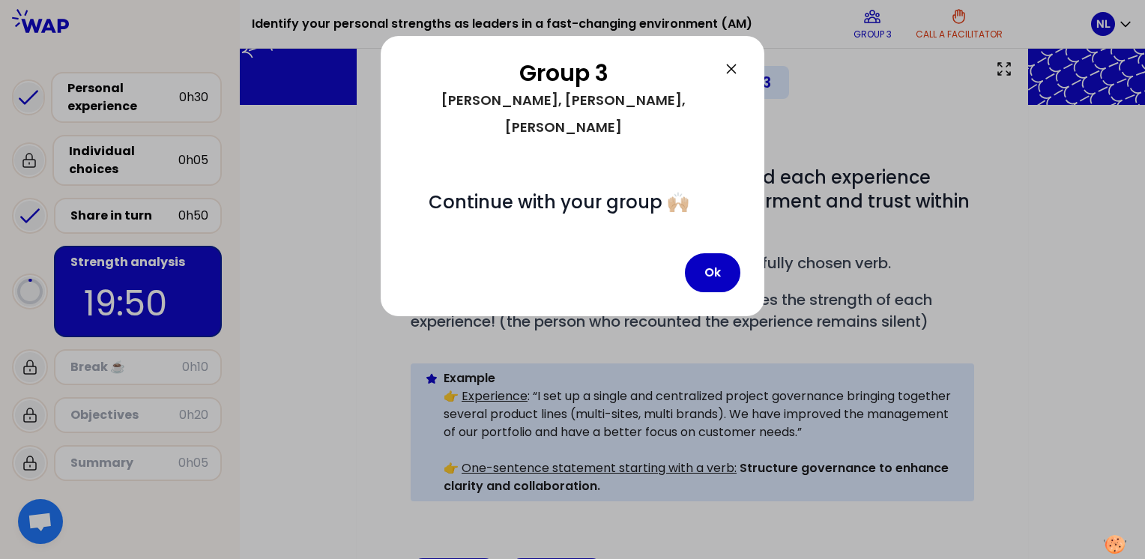
scroll to position [342, 0]
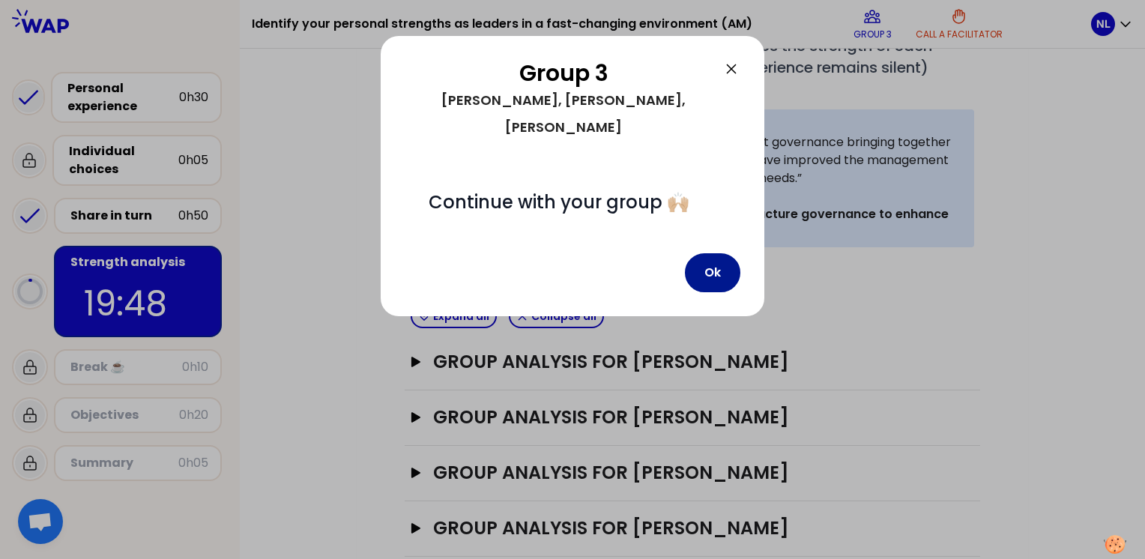
click at [719, 253] on button "Ok" at bounding box center [712, 272] width 55 height 39
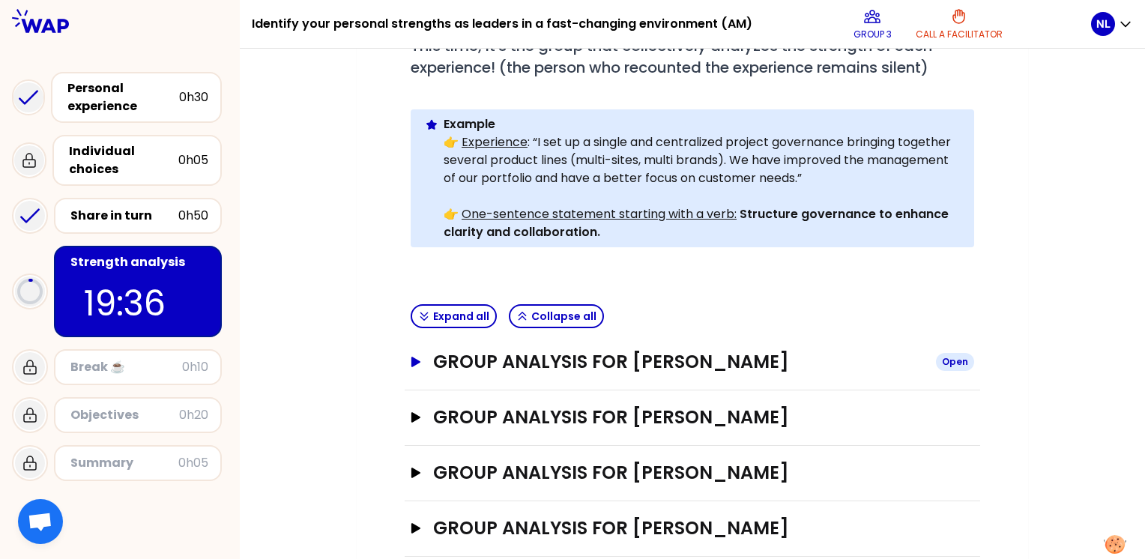
click at [411, 357] on icon "button" at bounding box center [415, 362] width 9 height 10
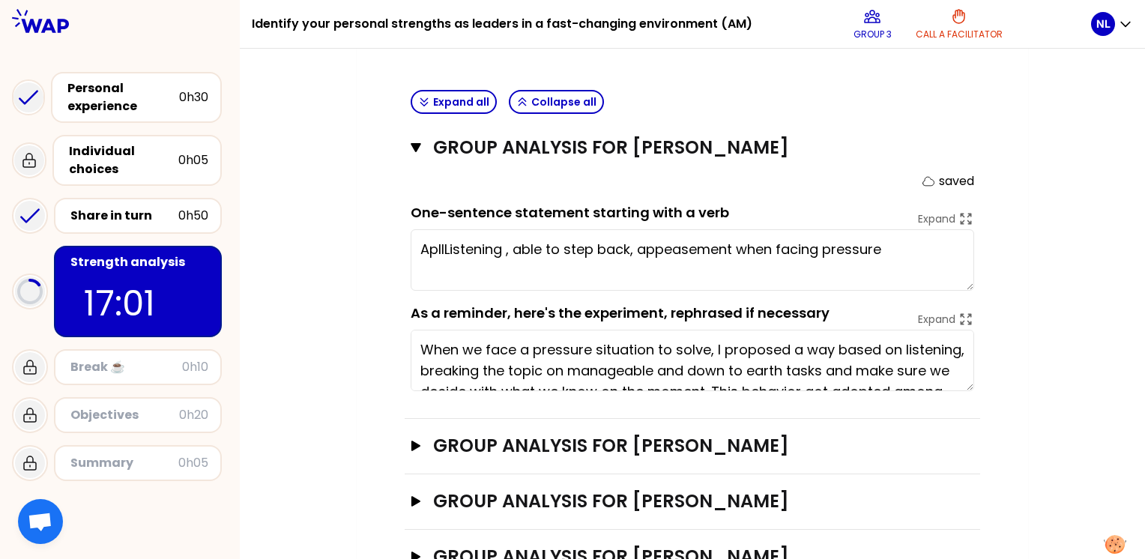
scroll to position [584, 0]
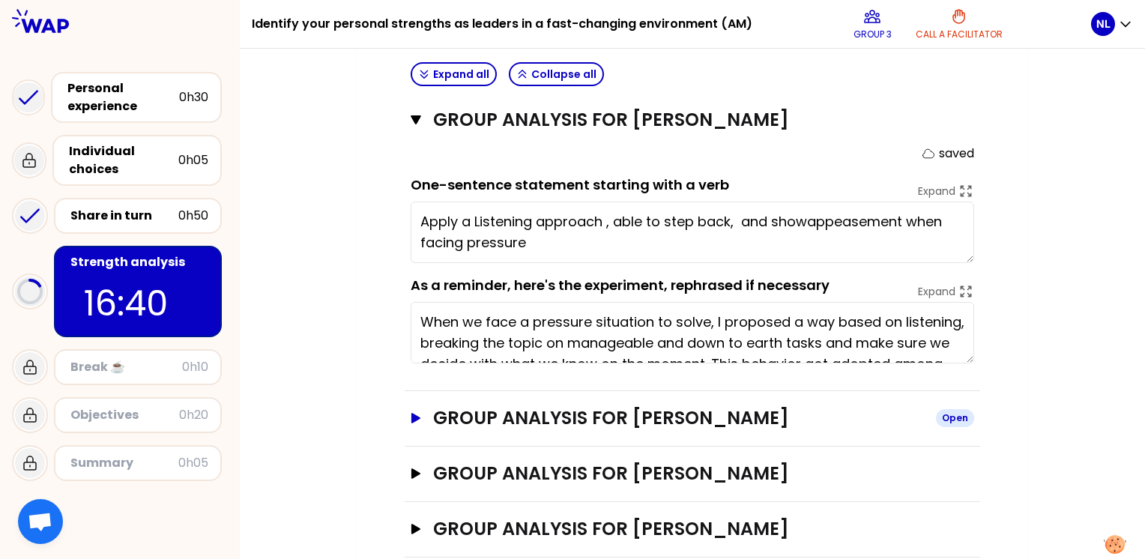
type textarea "Apply a Listening approach , able to step back, and show appeasement when facin…"
click at [417, 413] on icon "button" at bounding box center [415, 418] width 9 height 10
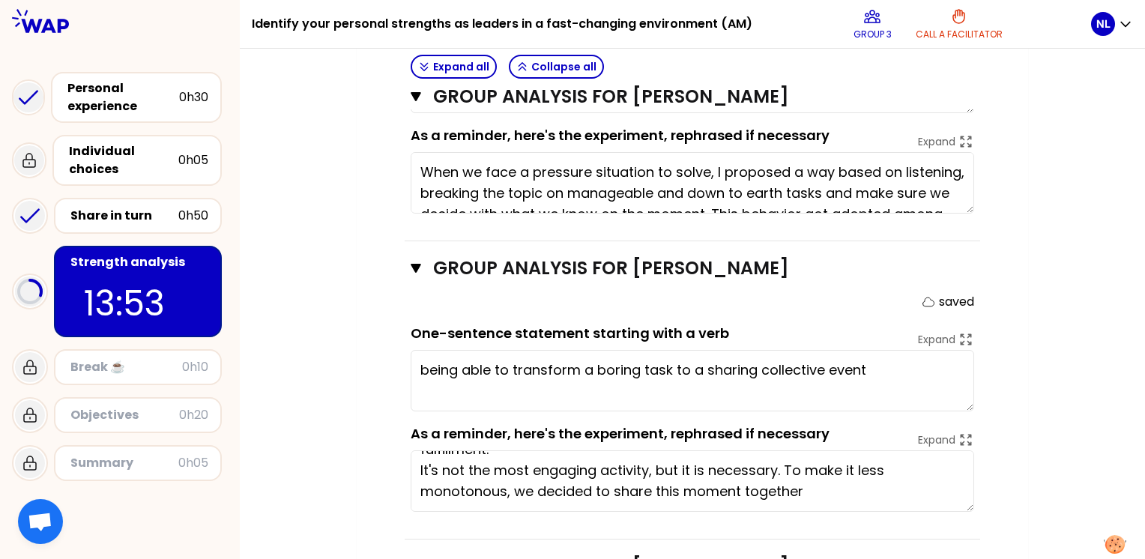
scroll to position [0, 0]
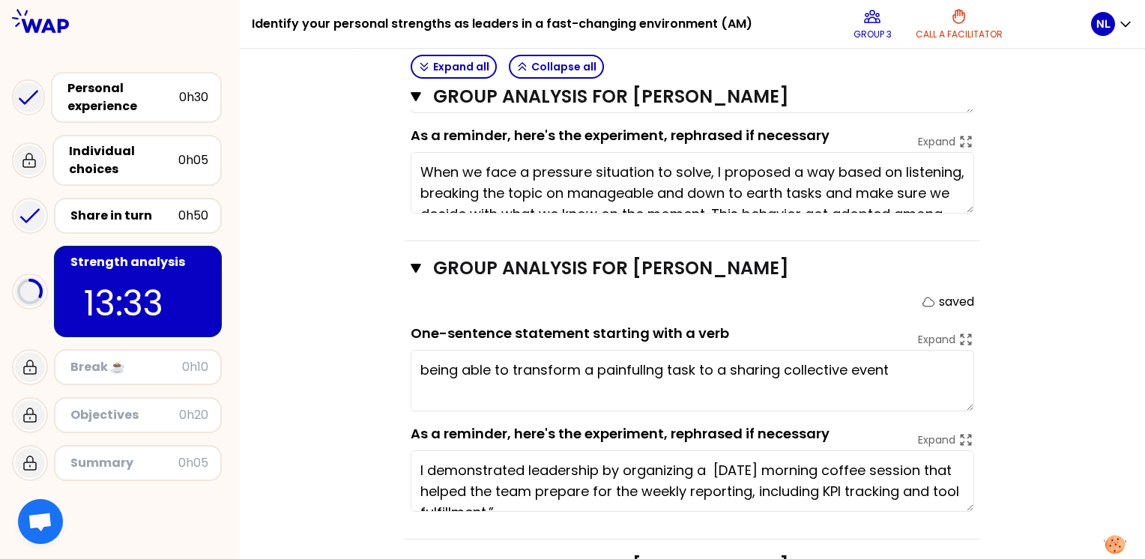
type textarea "being able to transform a painfull task to a sharing collective event"
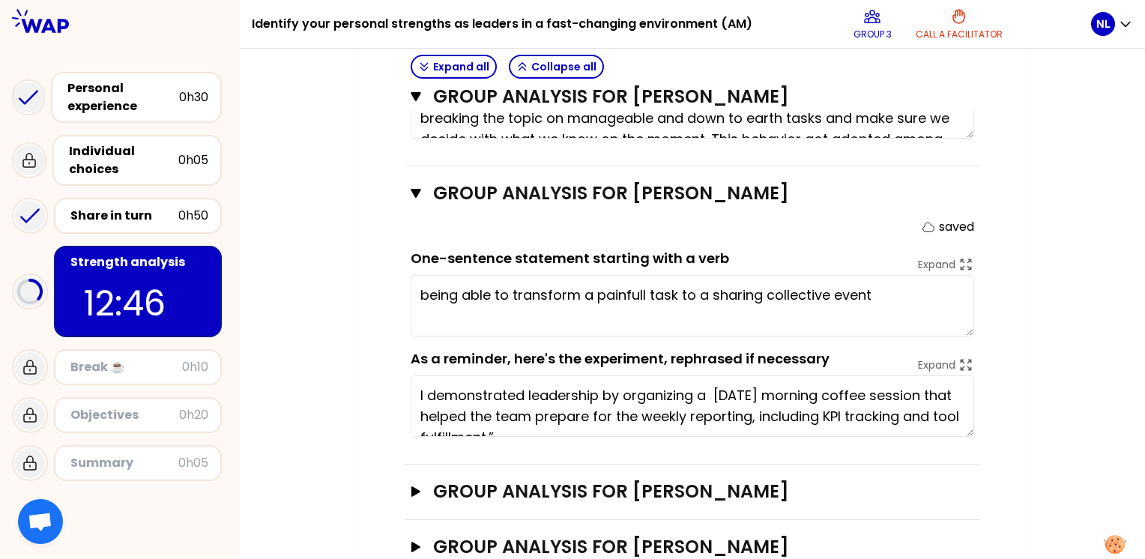
scroll to position [826, 0]
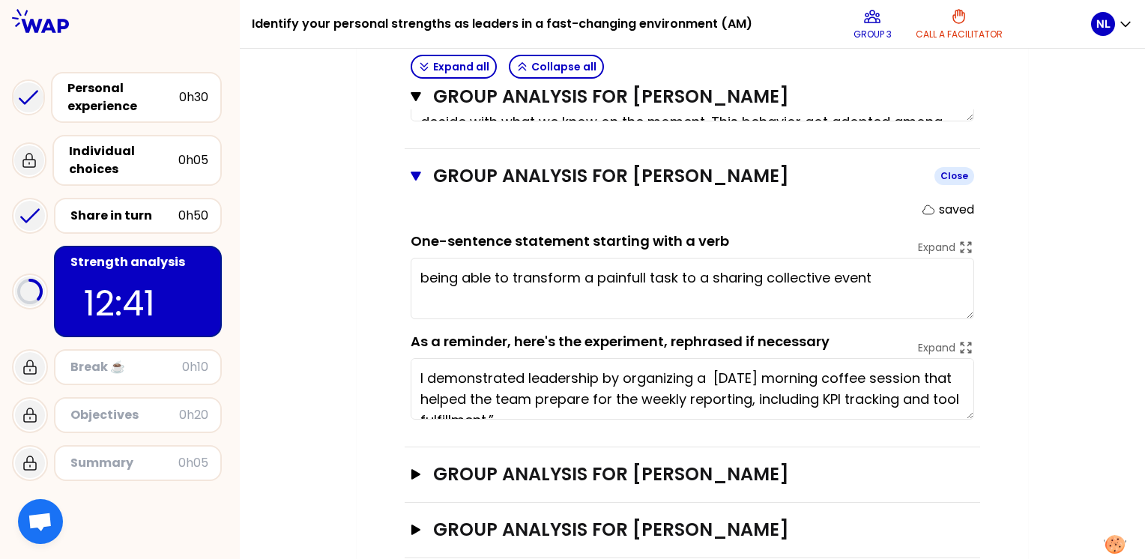
click at [418, 170] on icon "button" at bounding box center [416, 176] width 10 height 12
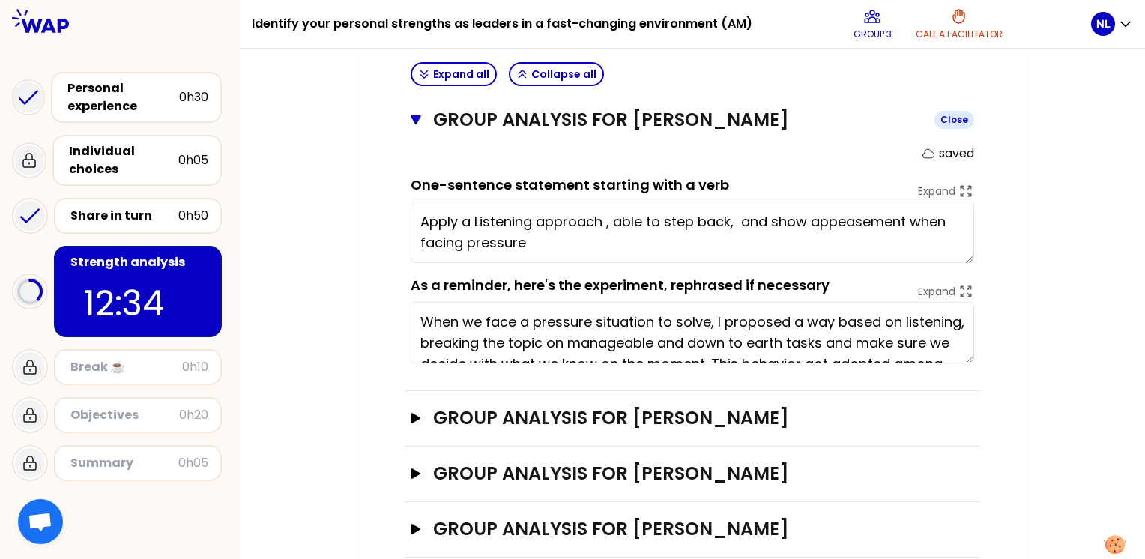
click at [417, 115] on icon "button" at bounding box center [416, 119] width 10 height 9
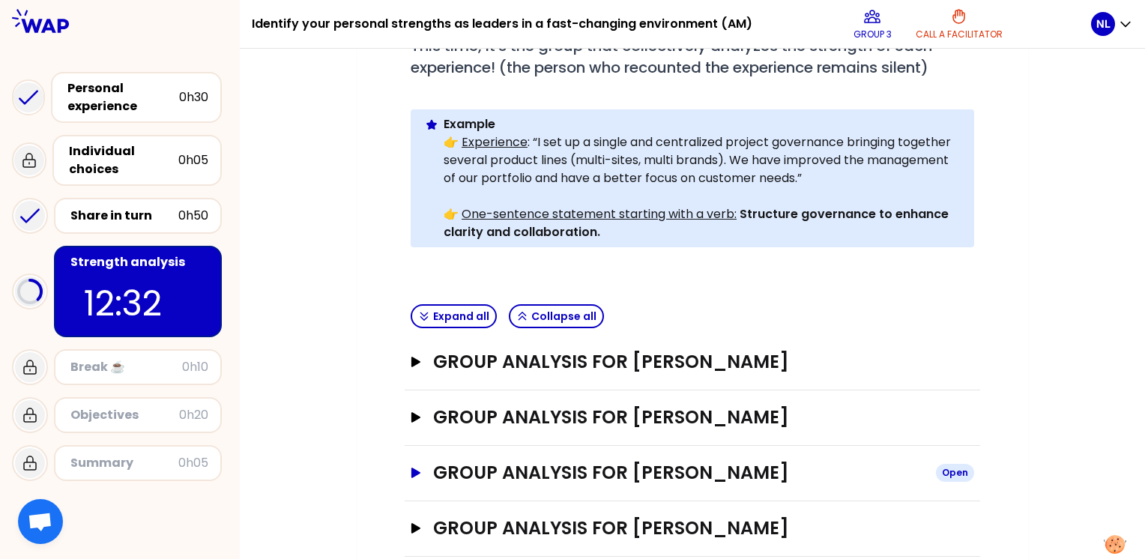
click at [414, 468] on icon "button" at bounding box center [415, 473] width 9 height 10
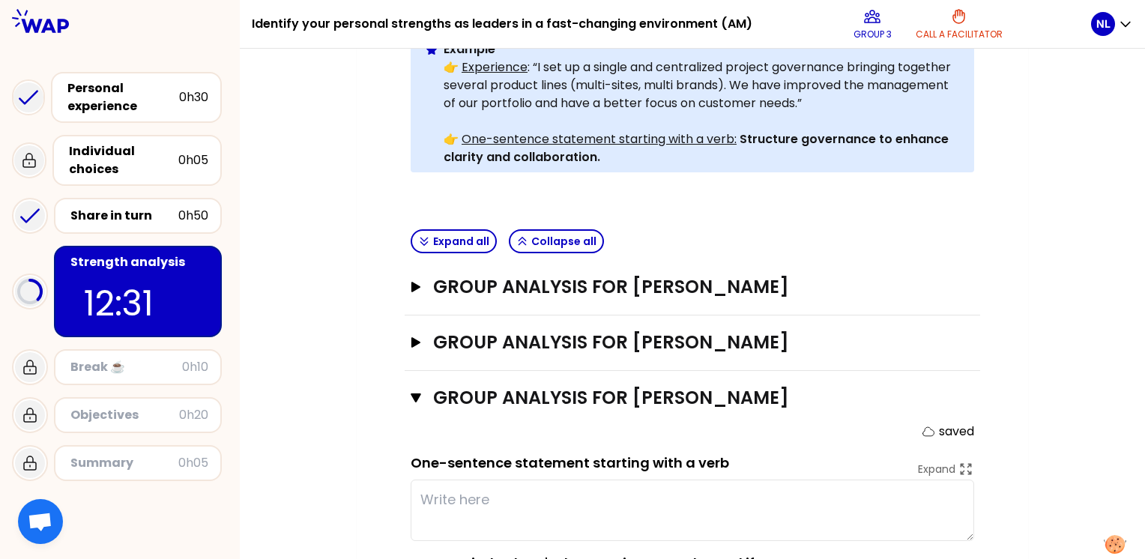
scroll to position [566, 0]
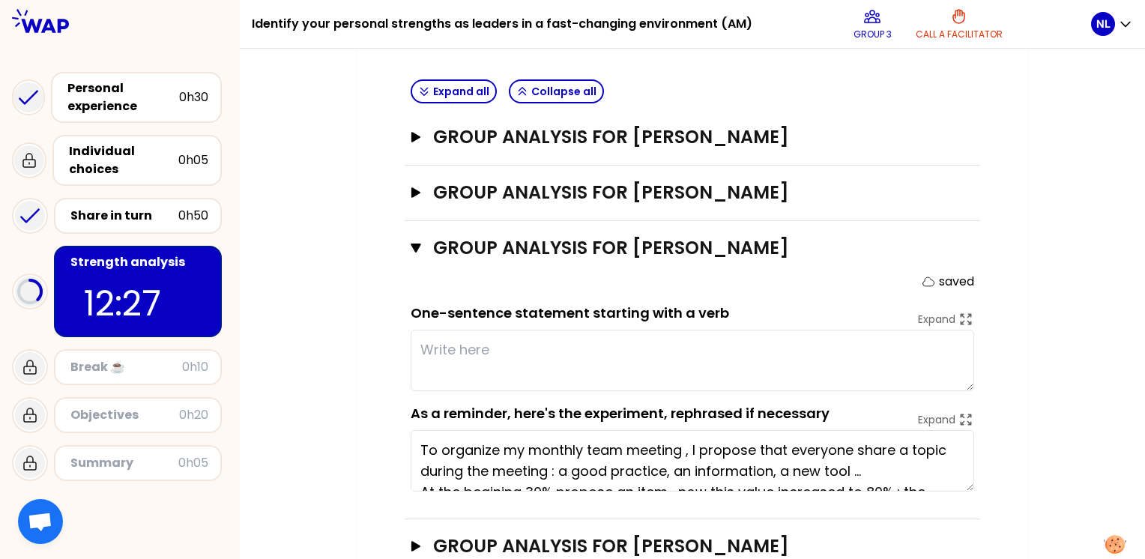
click at [530, 330] on textarea at bounding box center [692, 360] width 563 height 61
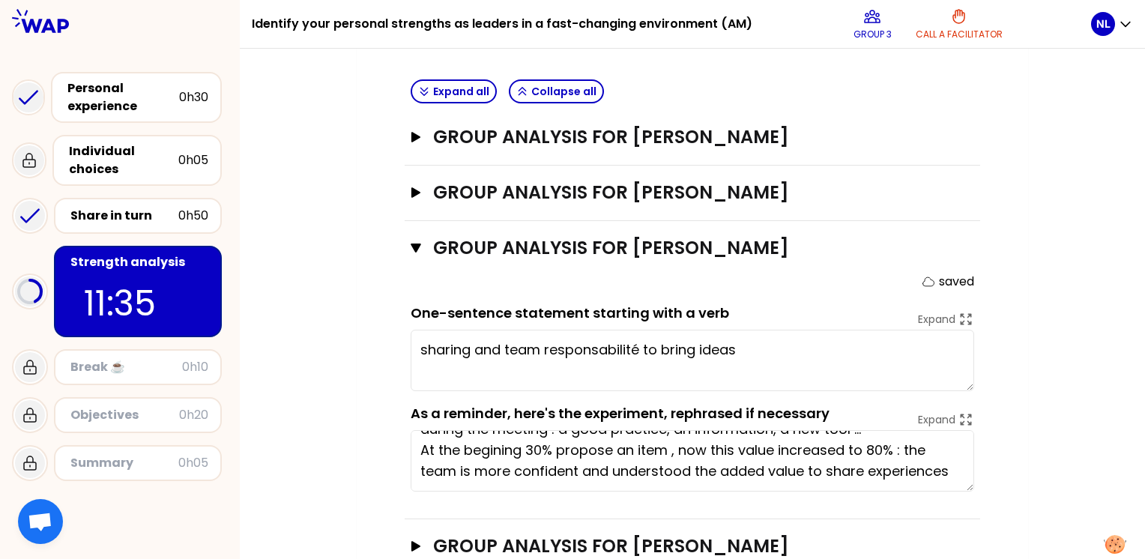
click at [504, 330] on textarea "sharing and team responsabilité to bring ideas" at bounding box center [692, 360] width 563 height 61
drag, startPoint x: 652, startPoint y: 323, endPoint x: 659, endPoint y: 347, distance: 25.1
click at [653, 330] on textarea "sharing and give responsabilité to bring ideas" at bounding box center [692, 360] width 563 height 61
click at [809, 330] on textarea "sharing and give responsabilité to the team bring ideas" at bounding box center [692, 360] width 563 height 61
drag, startPoint x: 799, startPoint y: 323, endPoint x: 285, endPoint y: 339, distance: 514.9
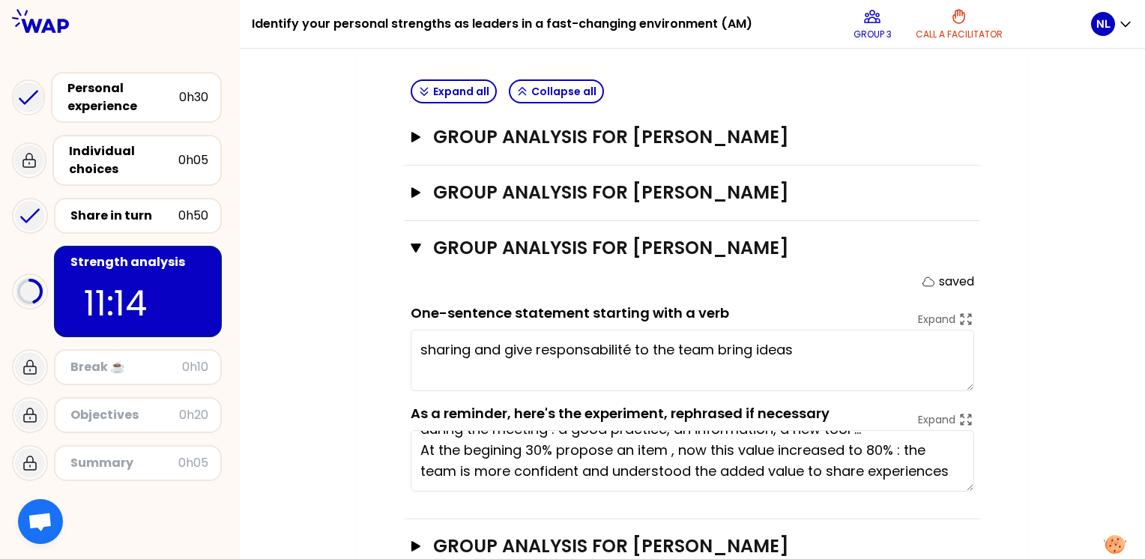
click at [285, 339] on div "My group number: 3 Objectives # As a group, identify the strength behind each e…" at bounding box center [692, 85] width 905 height 1038
click at [823, 330] on textarea "sharing and give responsabilité to the team bring ideas" at bounding box center [692, 360] width 563 height 61
click at [799, 330] on textarea "sharing and give responsabilité to the team bring ideas" at bounding box center [692, 360] width 563 height 61
click at [716, 330] on textarea "sharing and give responsabilité to the team bring ideas" at bounding box center [692, 360] width 563 height 61
type textarea "sharing and give responsability to the team to bring ideas"
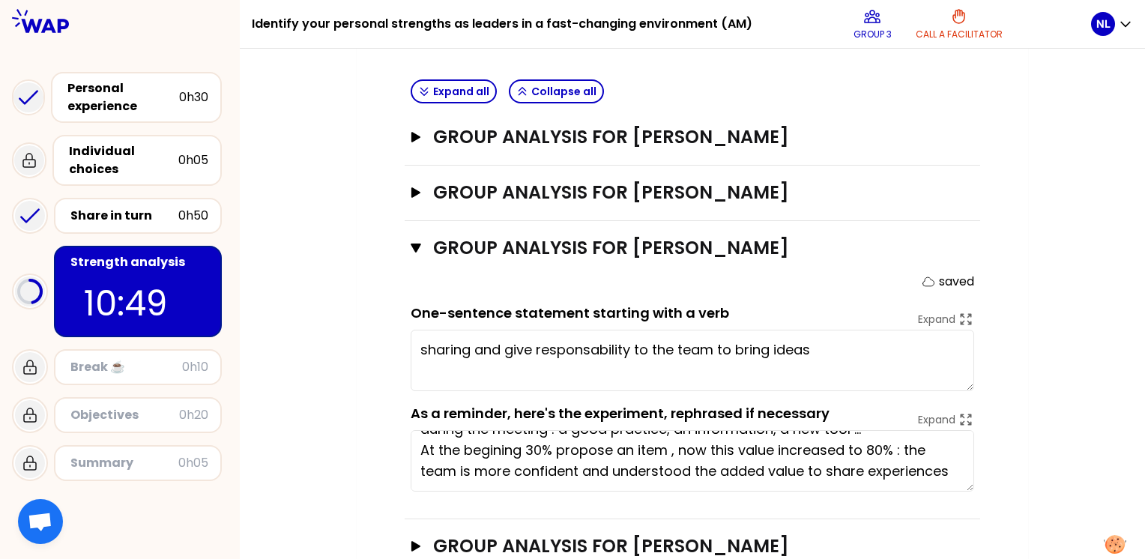
click at [821, 330] on textarea "sharing and give responsability to the team to bring ideas" at bounding box center [692, 360] width 563 height 61
click at [414, 243] on icon "button" at bounding box center [416, 247] width 10 height 9
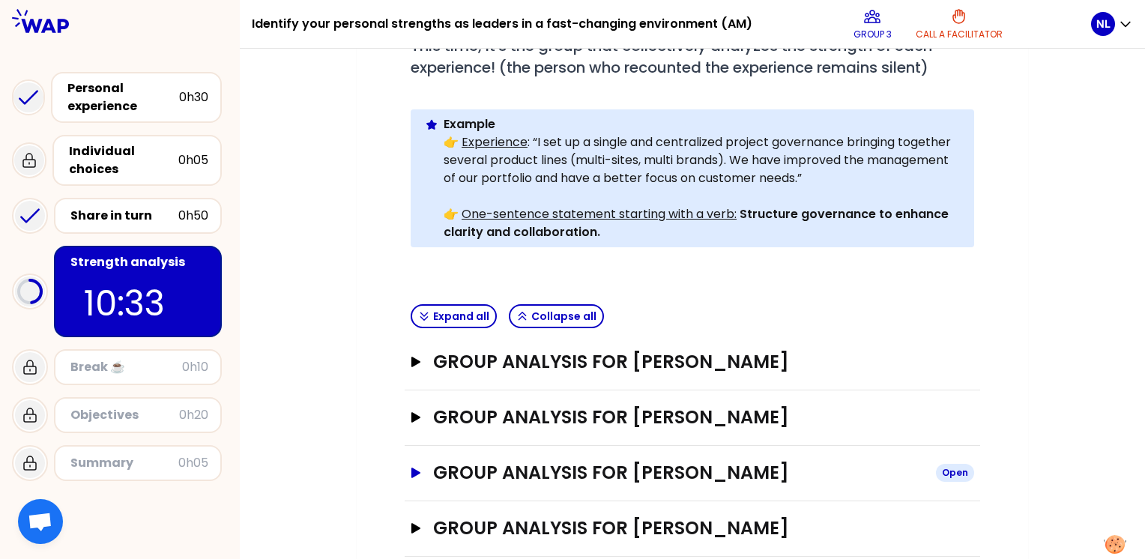
click at [414, 468] on icon "button" at bounding box center [415, 473] width 9 height 10
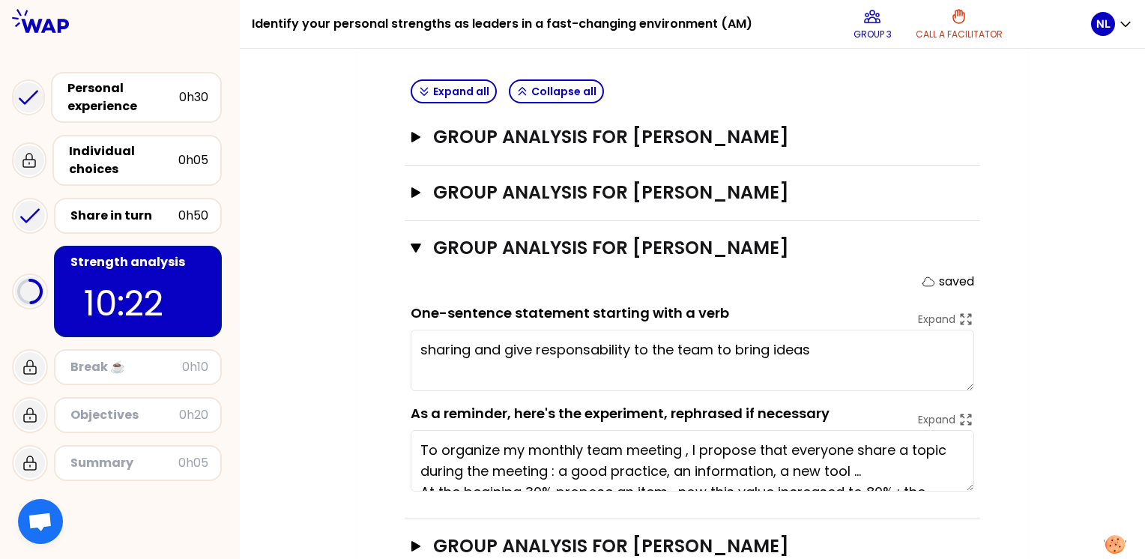
drag, startPoint x: 769, startPoint y: 324, endPoint x: 734, endPoint y: 324, distance: 35.2
click at [734, 330] on textarea "sharing and give responsability to the team to bring ideas" at bounding box center [692, 360] width 563 height 61
click at [448, 330] on textarea "sharing and give responsability to the team to bring ideas" at bounding box center [692, 360] width 563 height 61
click at [414, 243] on icon "button" at bounding box center [416, 247] width 10 height 9
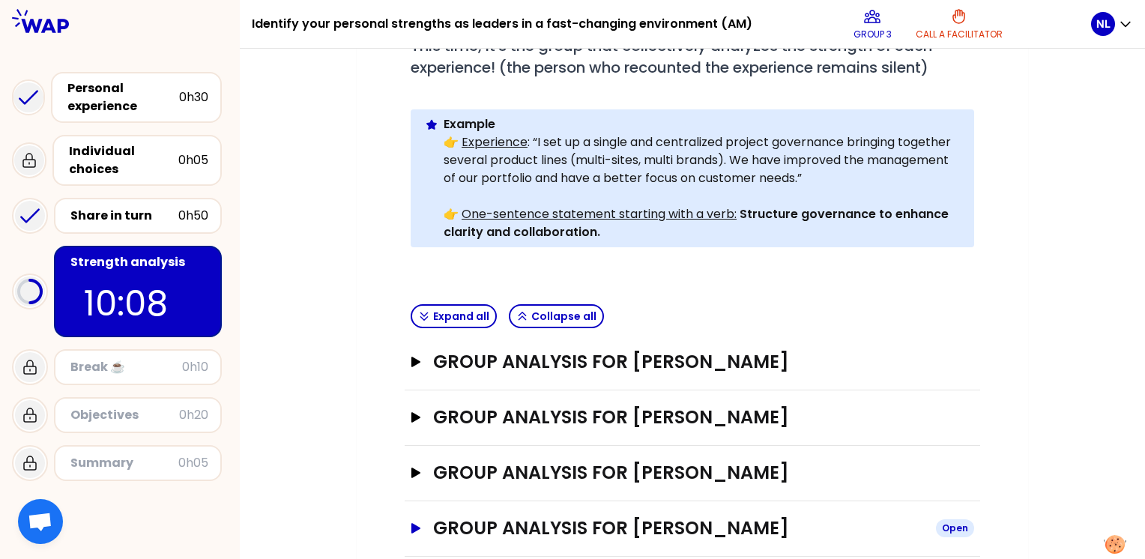
click at [415, 516] on button "Group analysis for [PERSON_NAME] Open" at bounding box center [692, 528] width 563 height 24
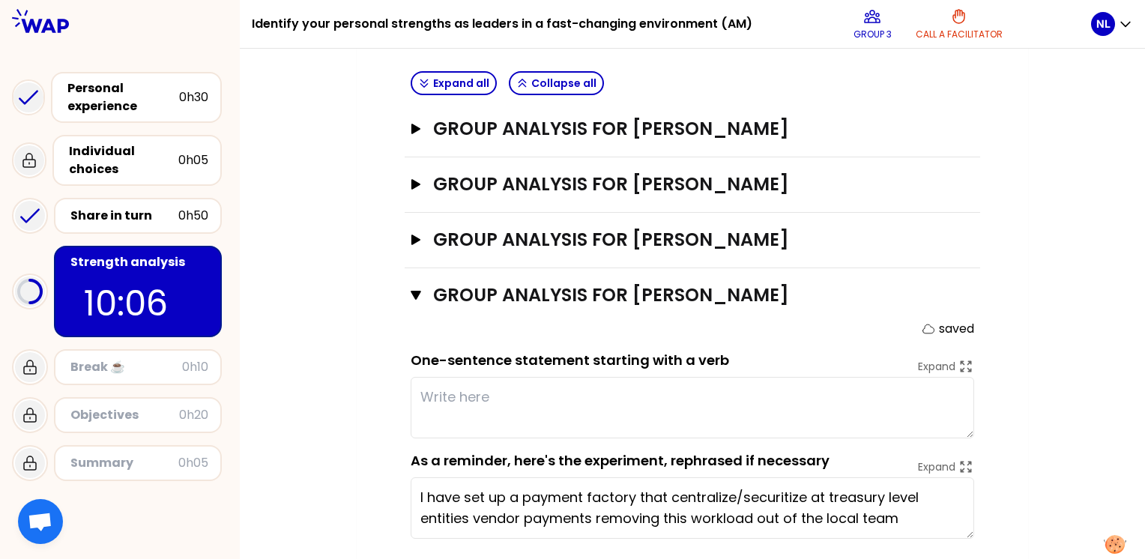
scroll to position [584, 0]
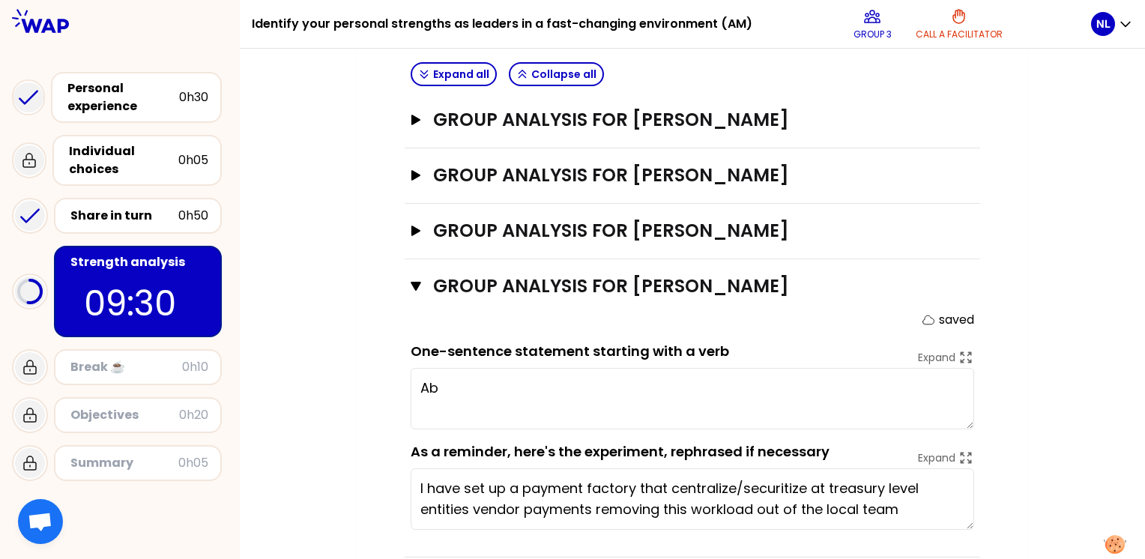
type textarea "A"
type textarea "Li"
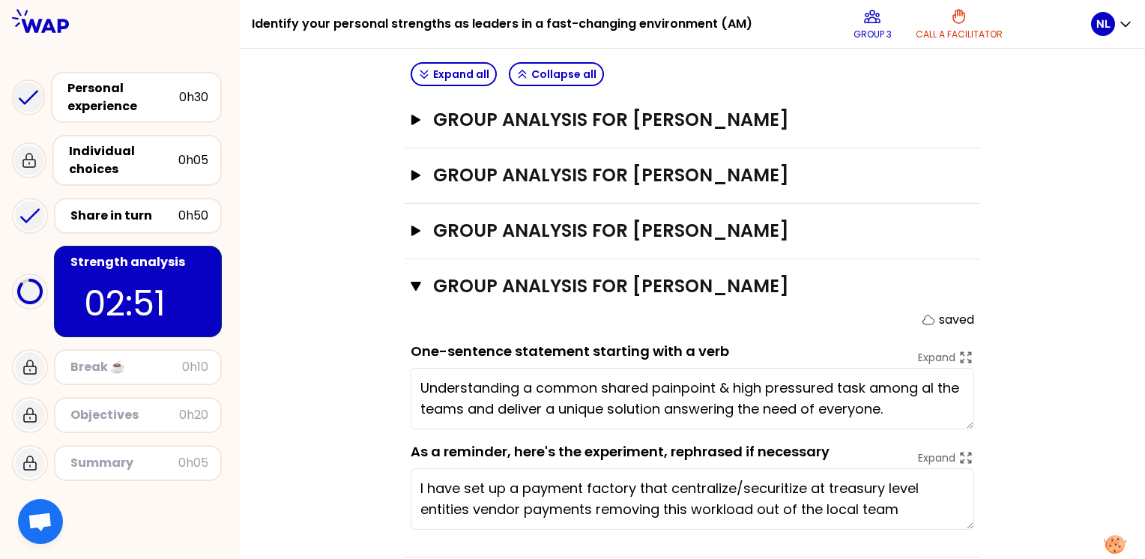
type textarea "Understanding a common shared painpoint & high pressured task among all the tea…"
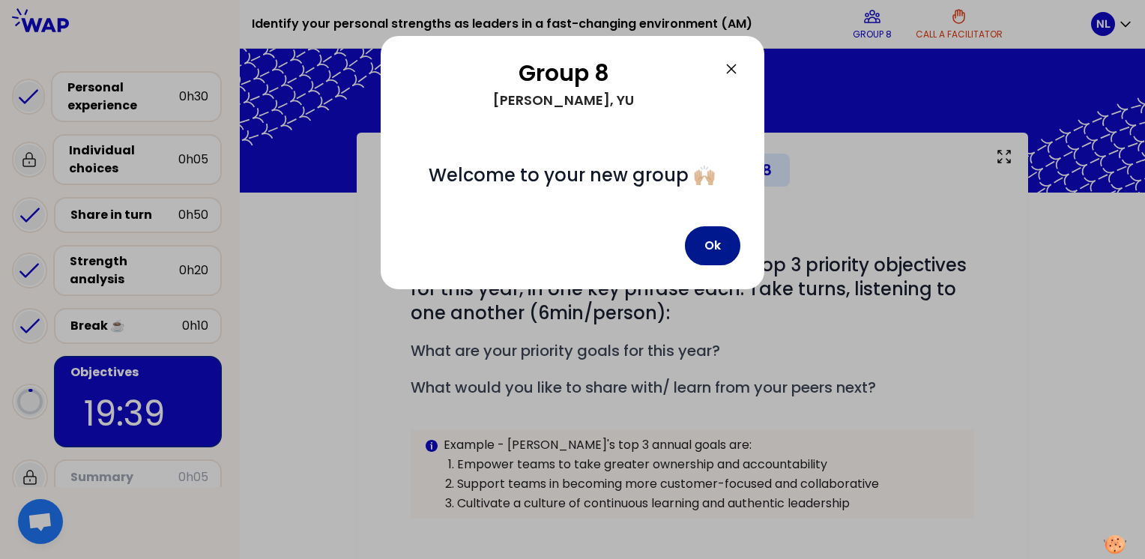
click at [719, 247] on button "Ok" at bounding box center [712, 245] width 55 height 39
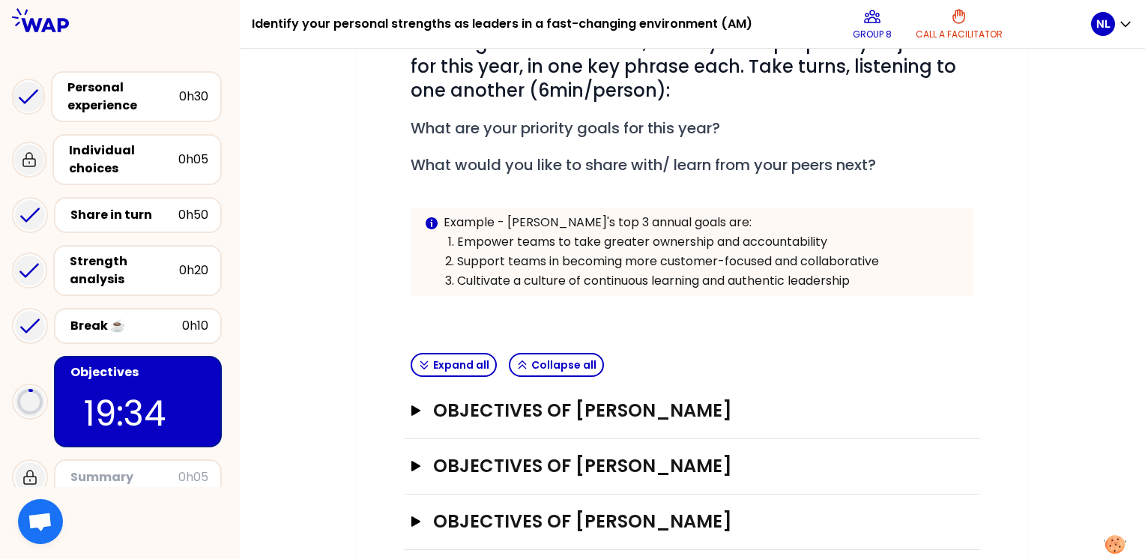
scroll to position [225, 0]
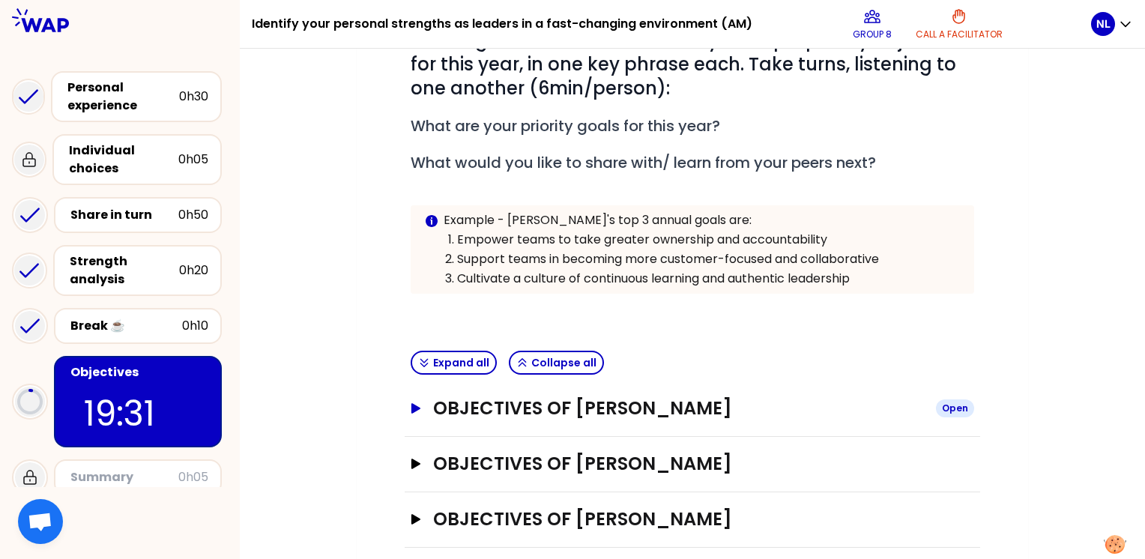
click at [411, 405] on icon "button" at bounding box center [416, 408] width 12 height 10
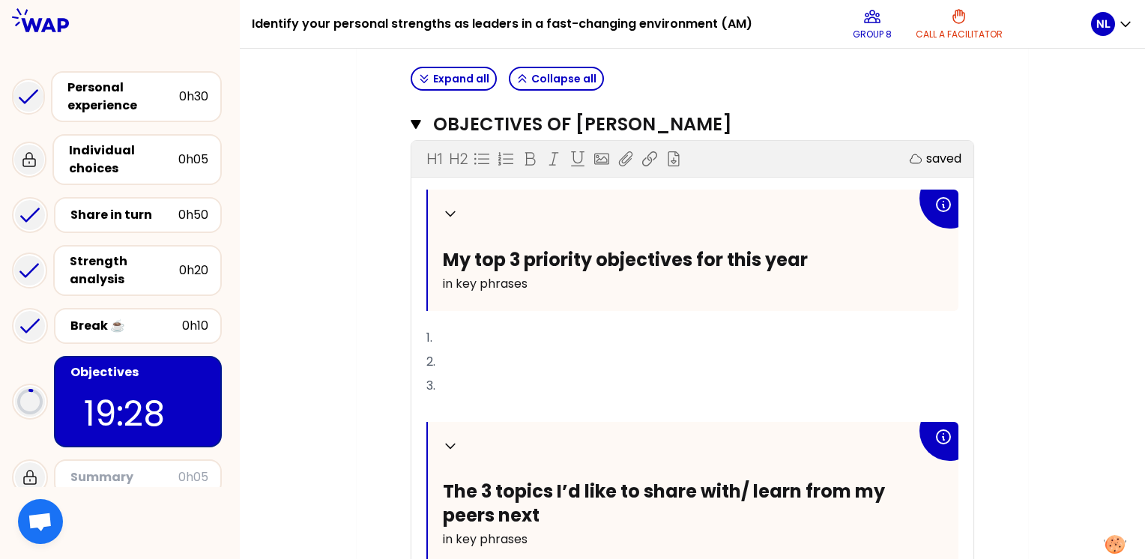
scroll to position [599, 0]
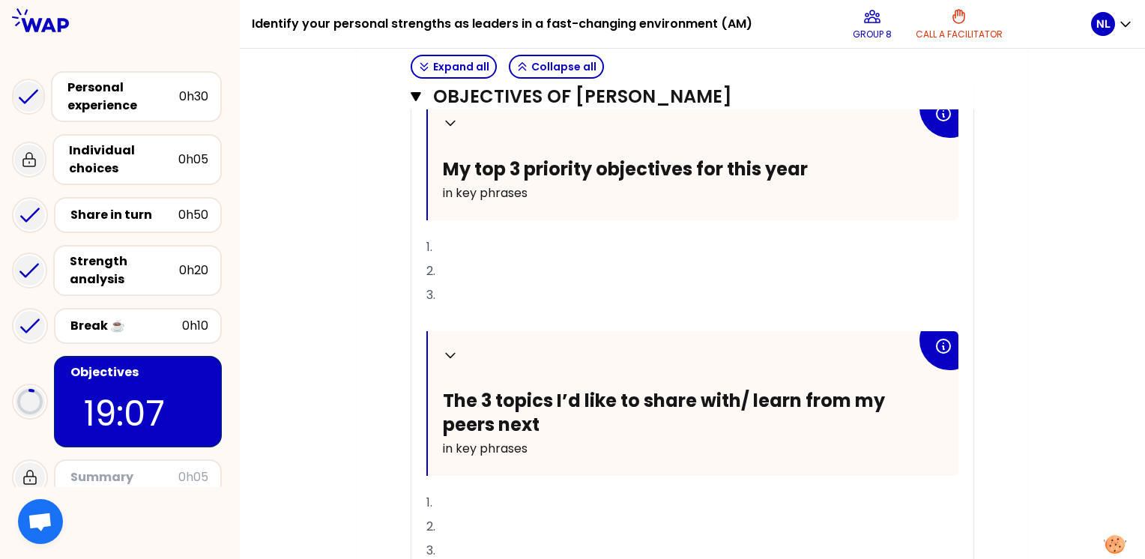
click at [482, 252] on p "1." at bounding box center [692, 247] width 532 height 24
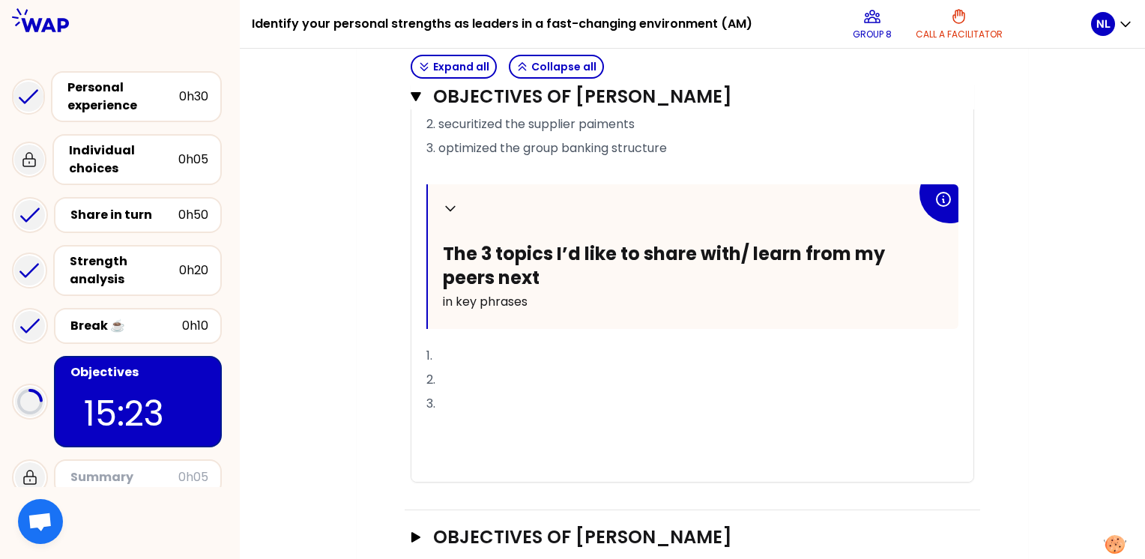
scroll to position [833, 0]
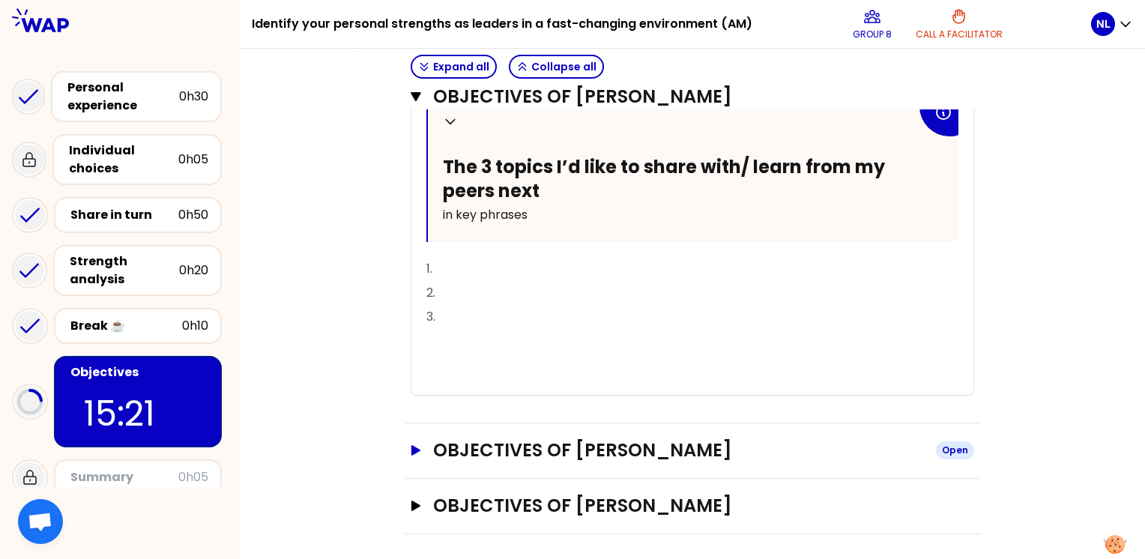
click at [414, 445] on icon "button" at bounding box center [415, 450] width 9 height 10
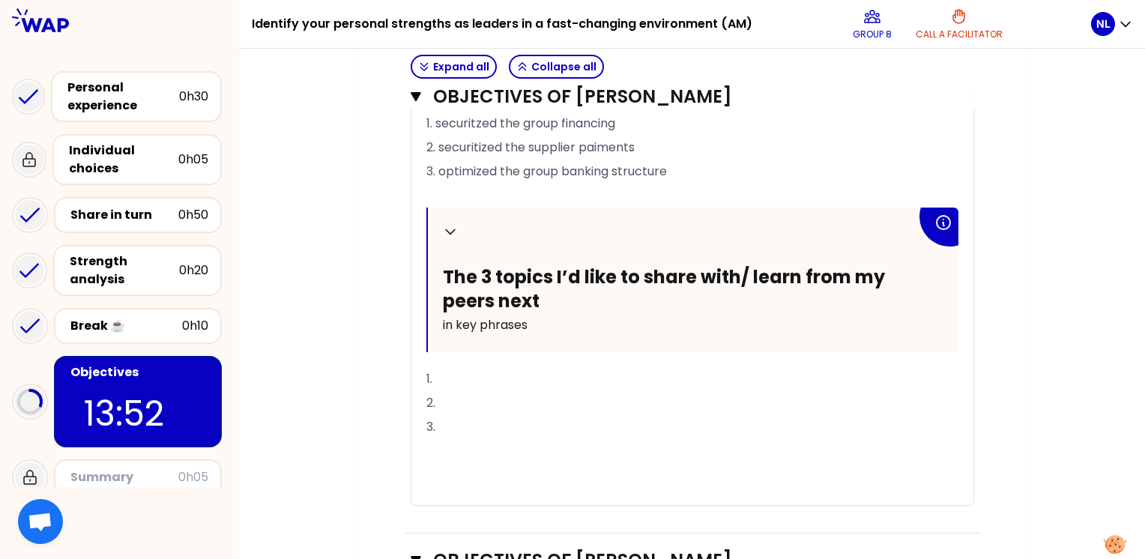
scroll to position [678, 0]
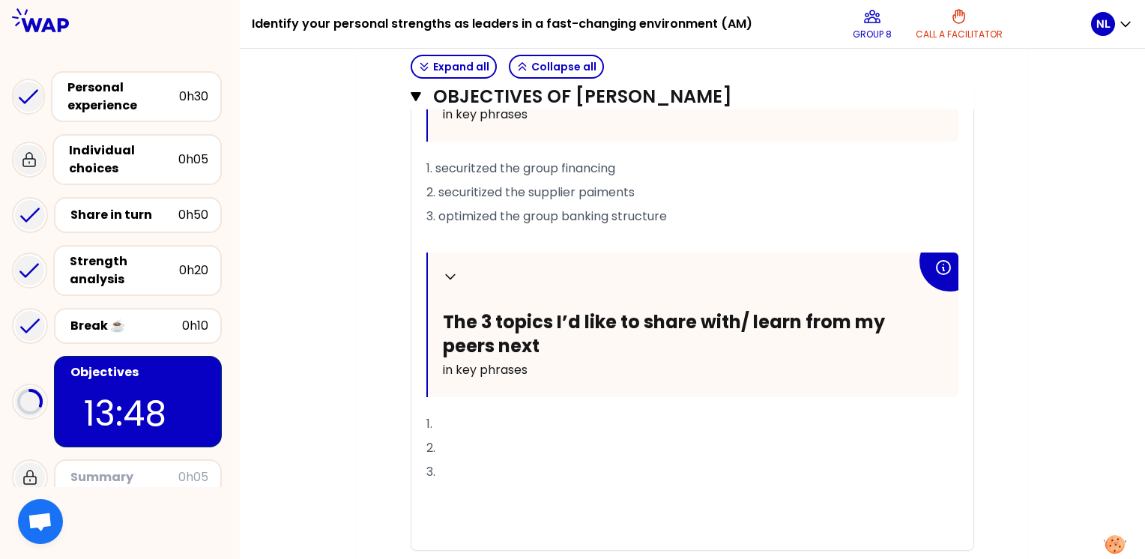
click at [465, 421] on p "1." at bounding box center [692, 424] width 532 height 24
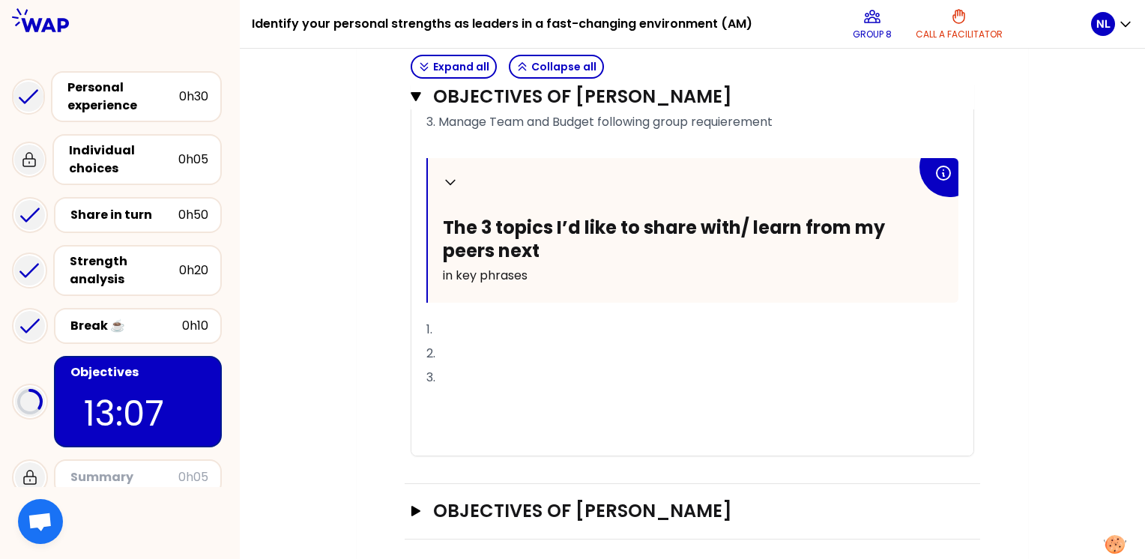
scroll to position [1427, 0]
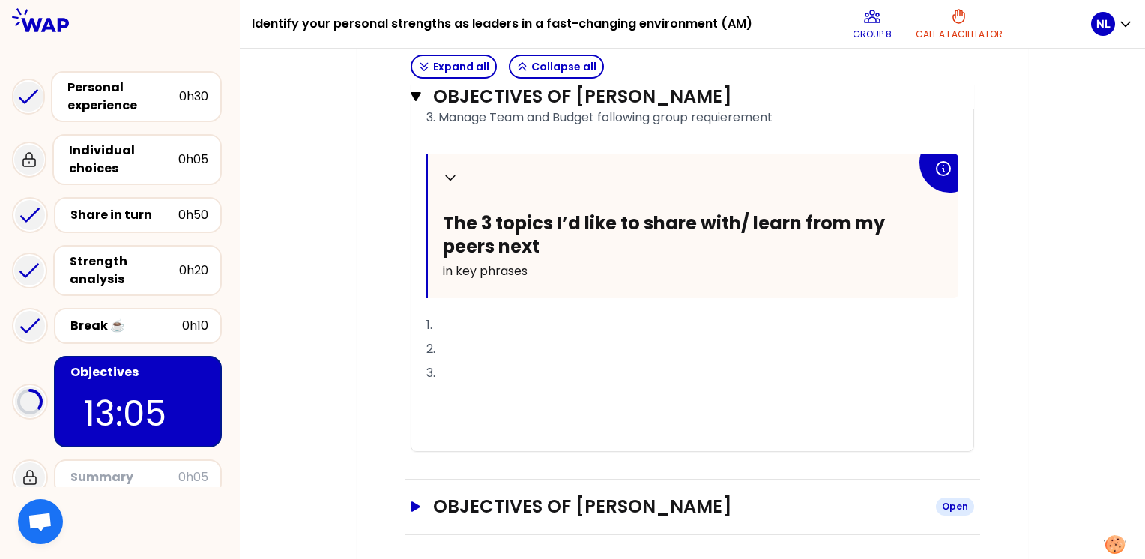
click at [414, 502] on icon "button" at bounding box center [415, 506] width 9 height 10
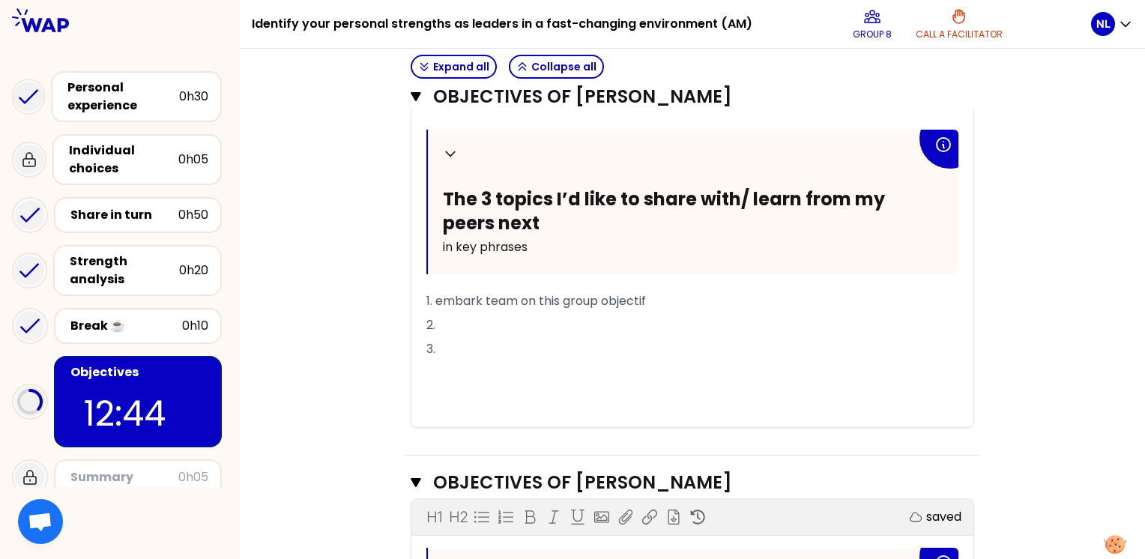
scroll to position [828, 0]
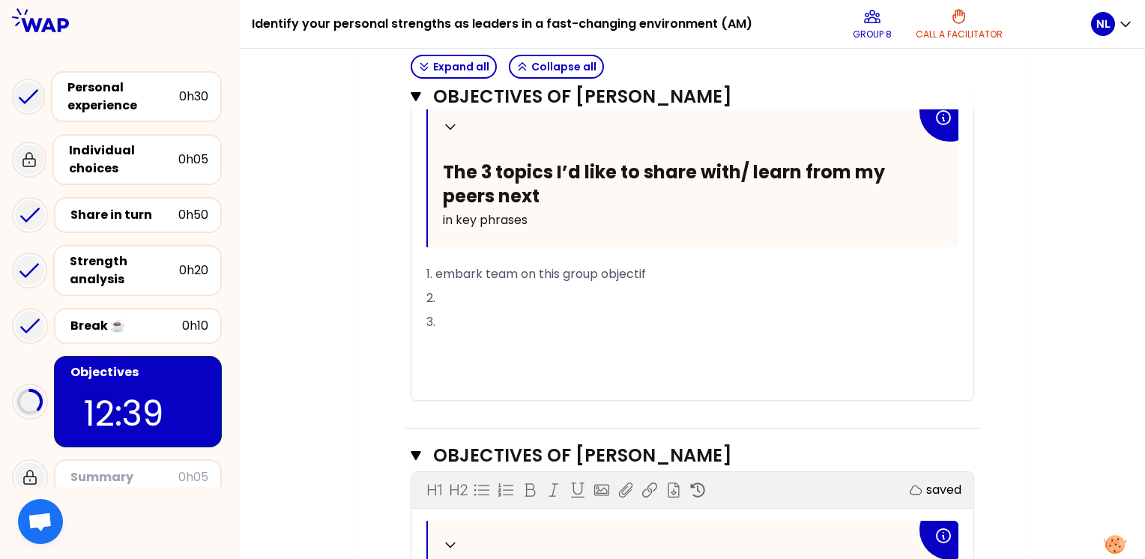
click at [482, 297] on p "2." at bounding box center [692, 298] width 532 height 24
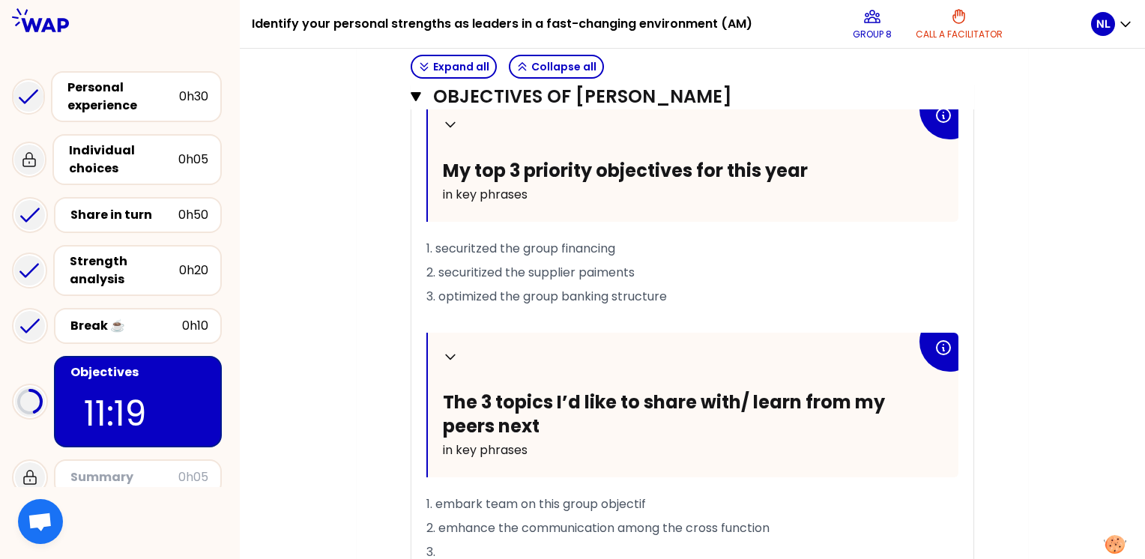
scroll to position [748, 0]
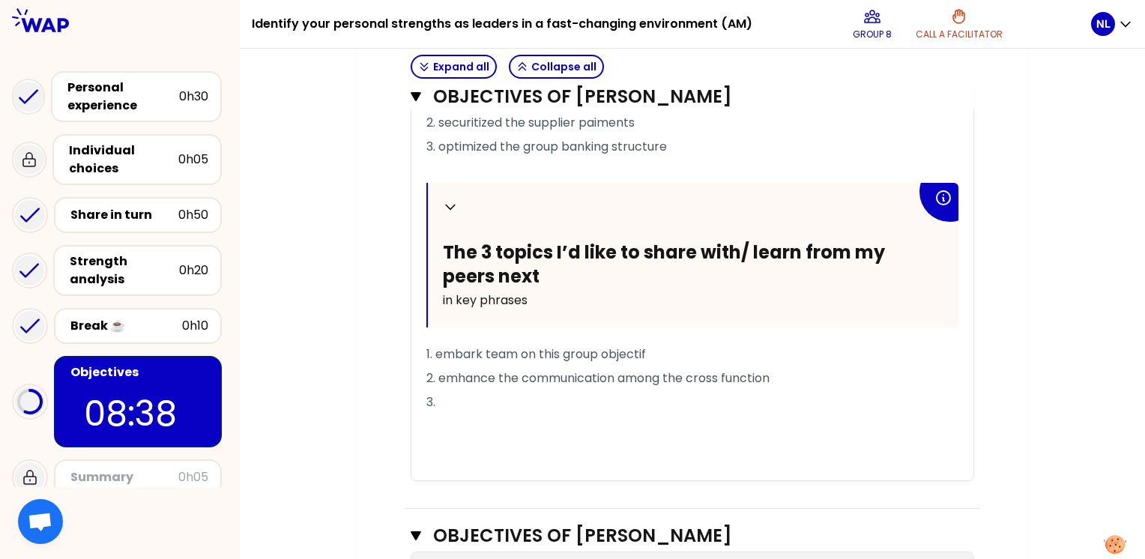
click at [569, 394] on p "3." at bounding box center [692, 402] width 532 height 24
click at [500, 397] on span "3. rationalize my agenda" at bounding box center [497, 401] width 143 height 17
click at [541, 376] on span "2. emhance the communication among the cross function" at bounding box center [597, 377] width 343 height 17
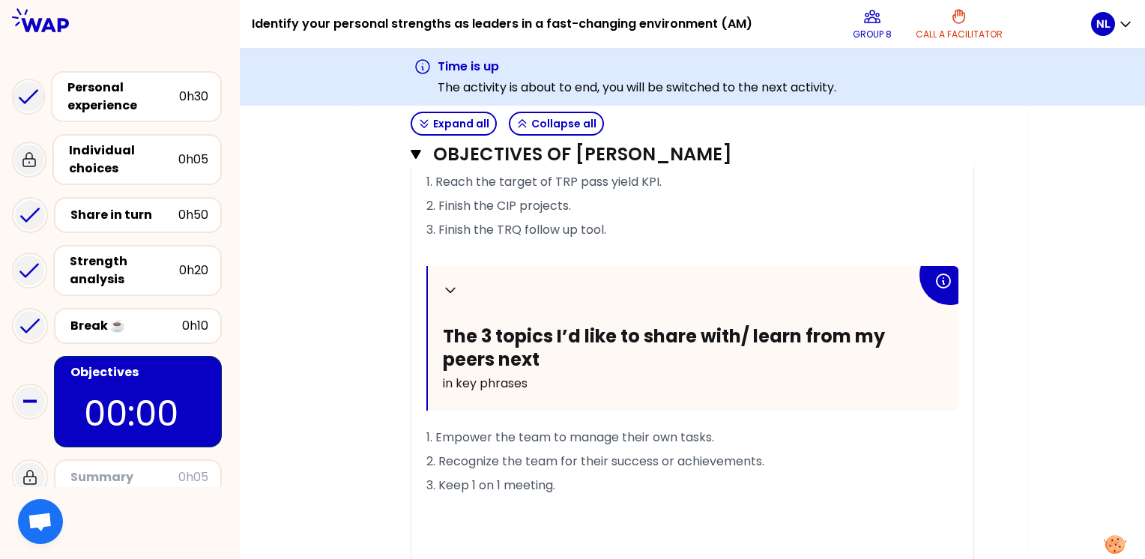
scroll to position [2078, 0]
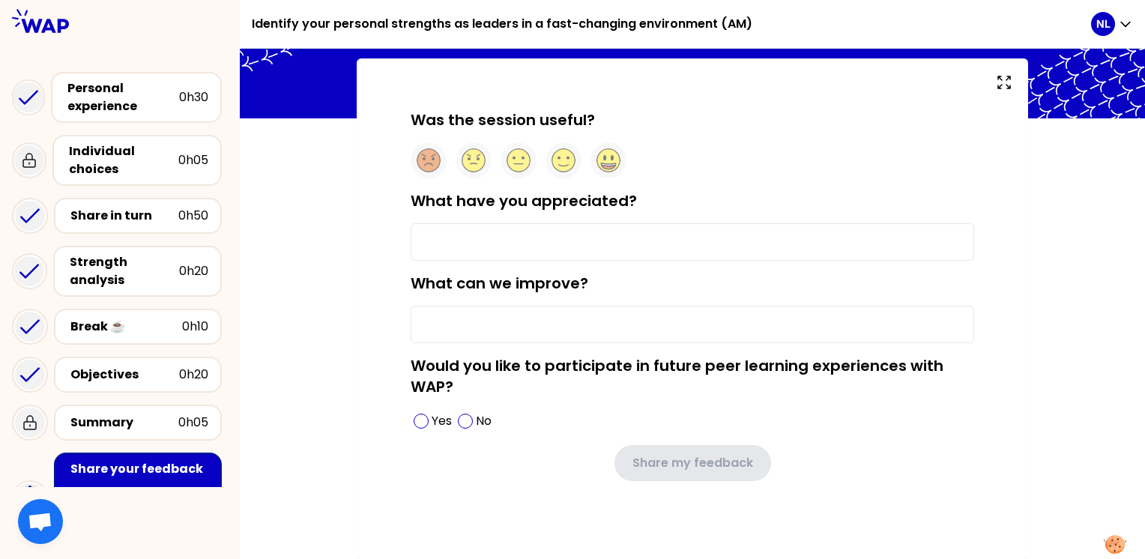
scroll to position [73, 0]
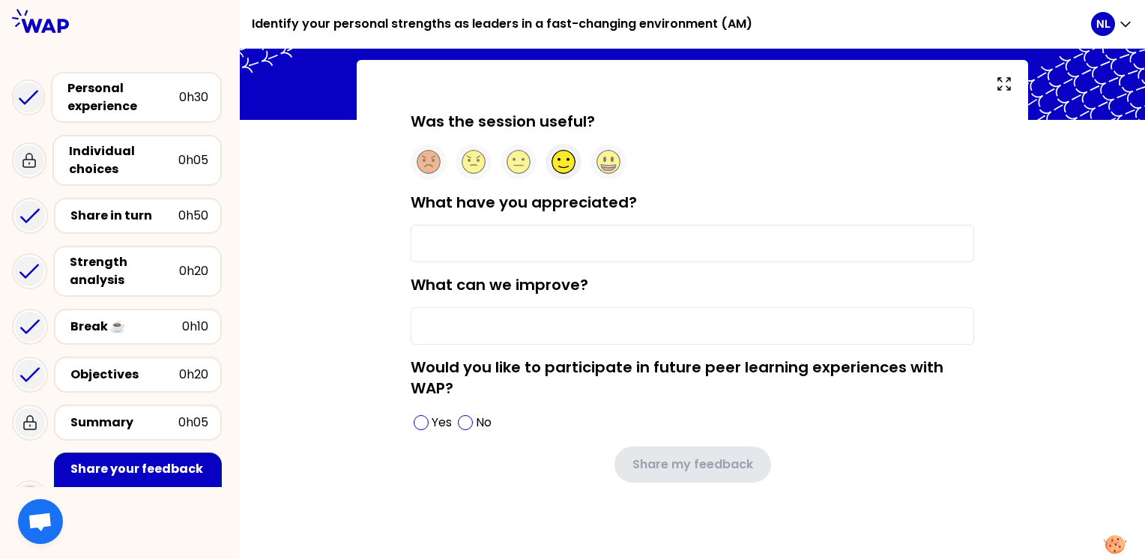
click at [564, 163] on circle at bounding box center [563, 162] width 23 height 23
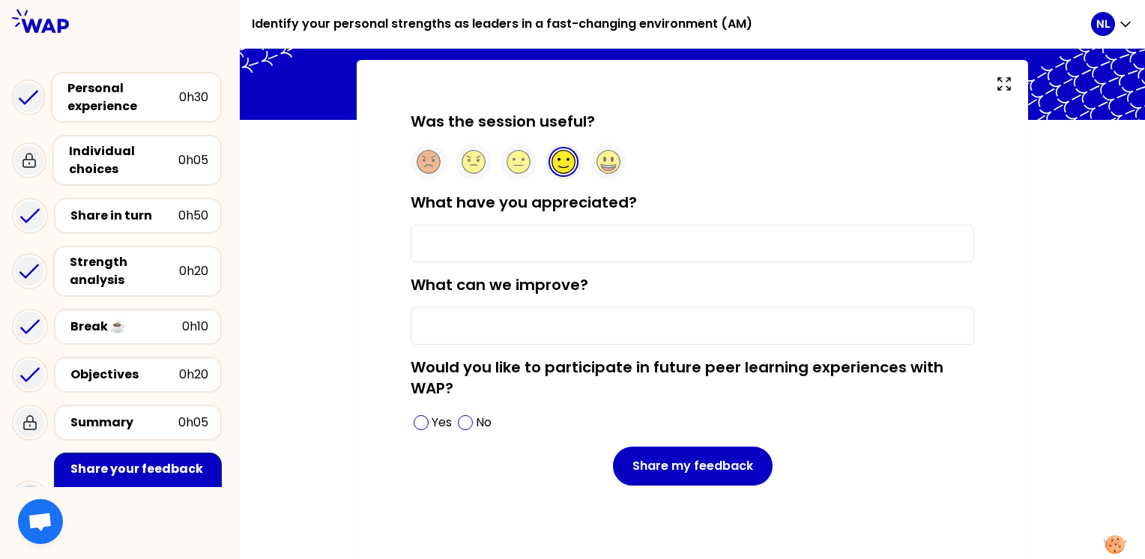
click at [466, 238] on input "What have you appreciated?" at bounding box center [692, 243] width 563 height 37
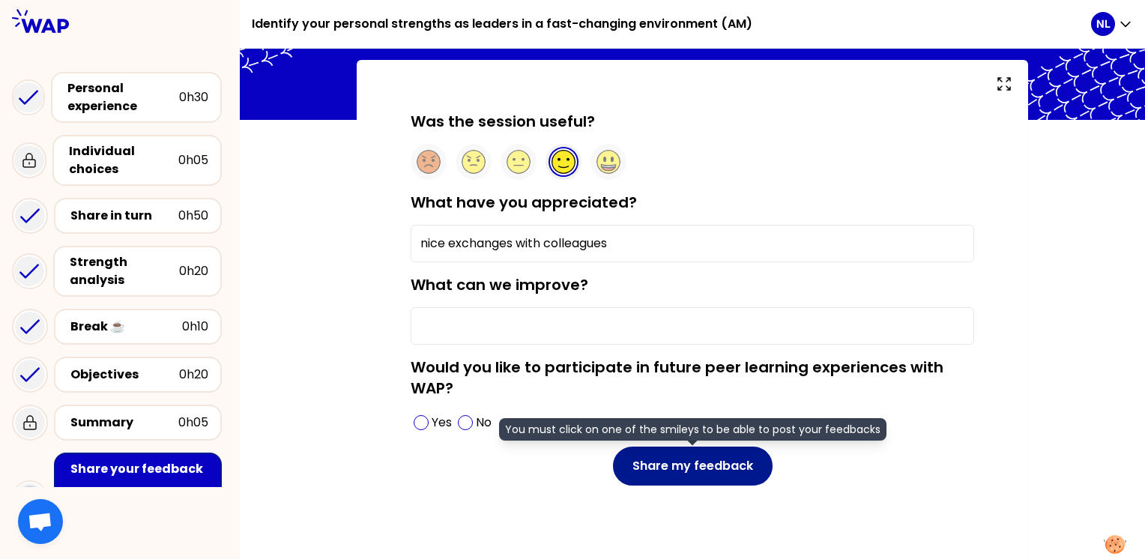
type input "nice exchanges with colleagues"
click at [707, 469] on button "Share my feedback" at bounding box center [693, 466] width 160 height 39
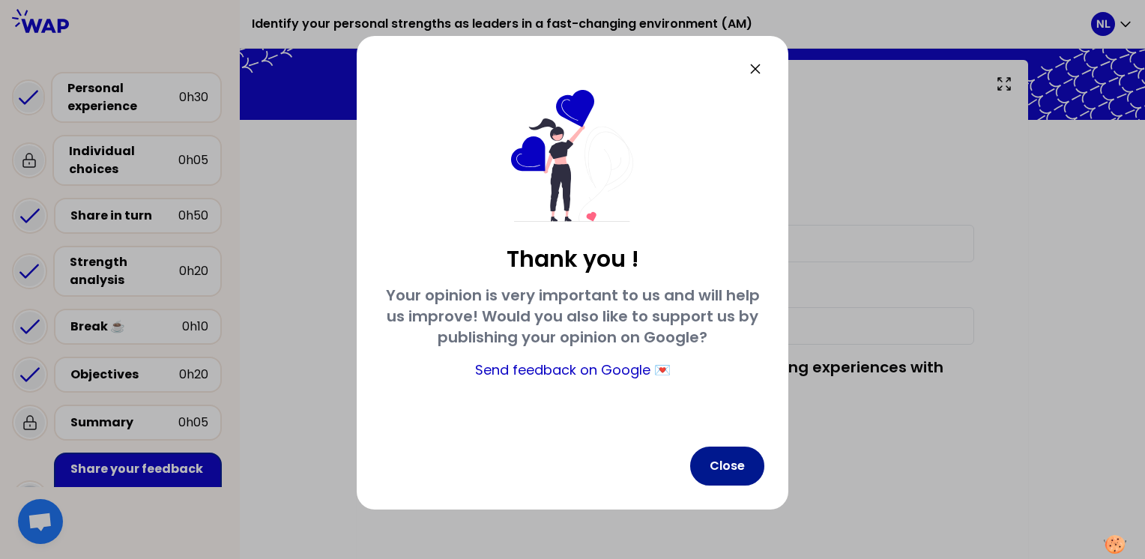
click at [731, 472] on button "Close" at bounding box center [727, 466] width 74 height 39
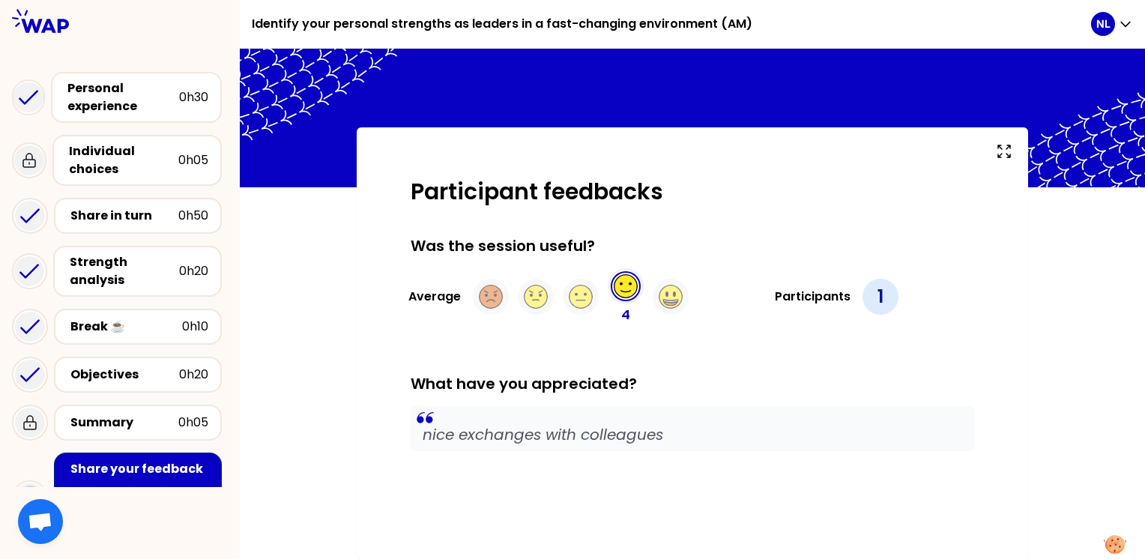
scroll to position [4, 0]
